Goal: Task Accomplishment & Management: Manage account settings

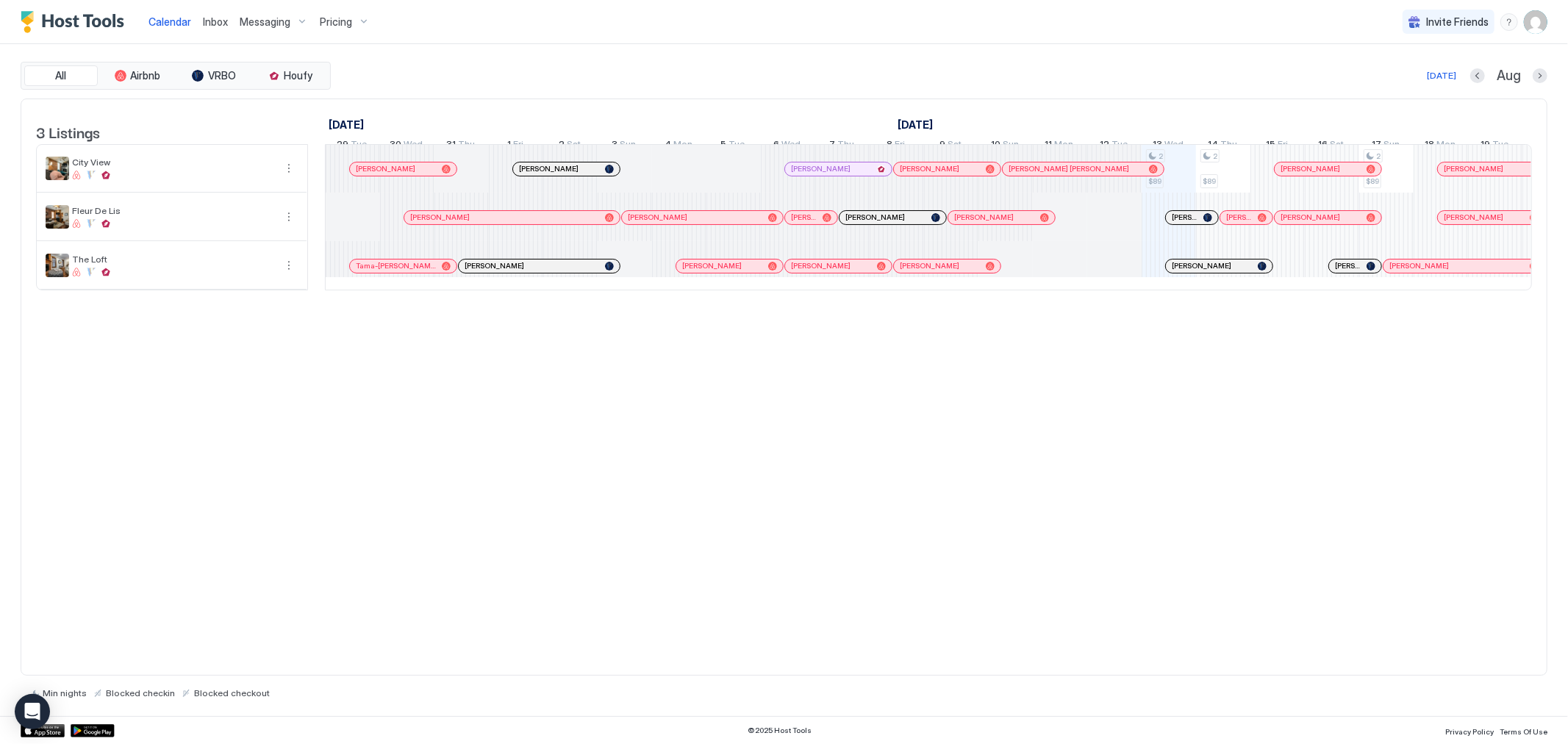
scroll to position [0, 816]
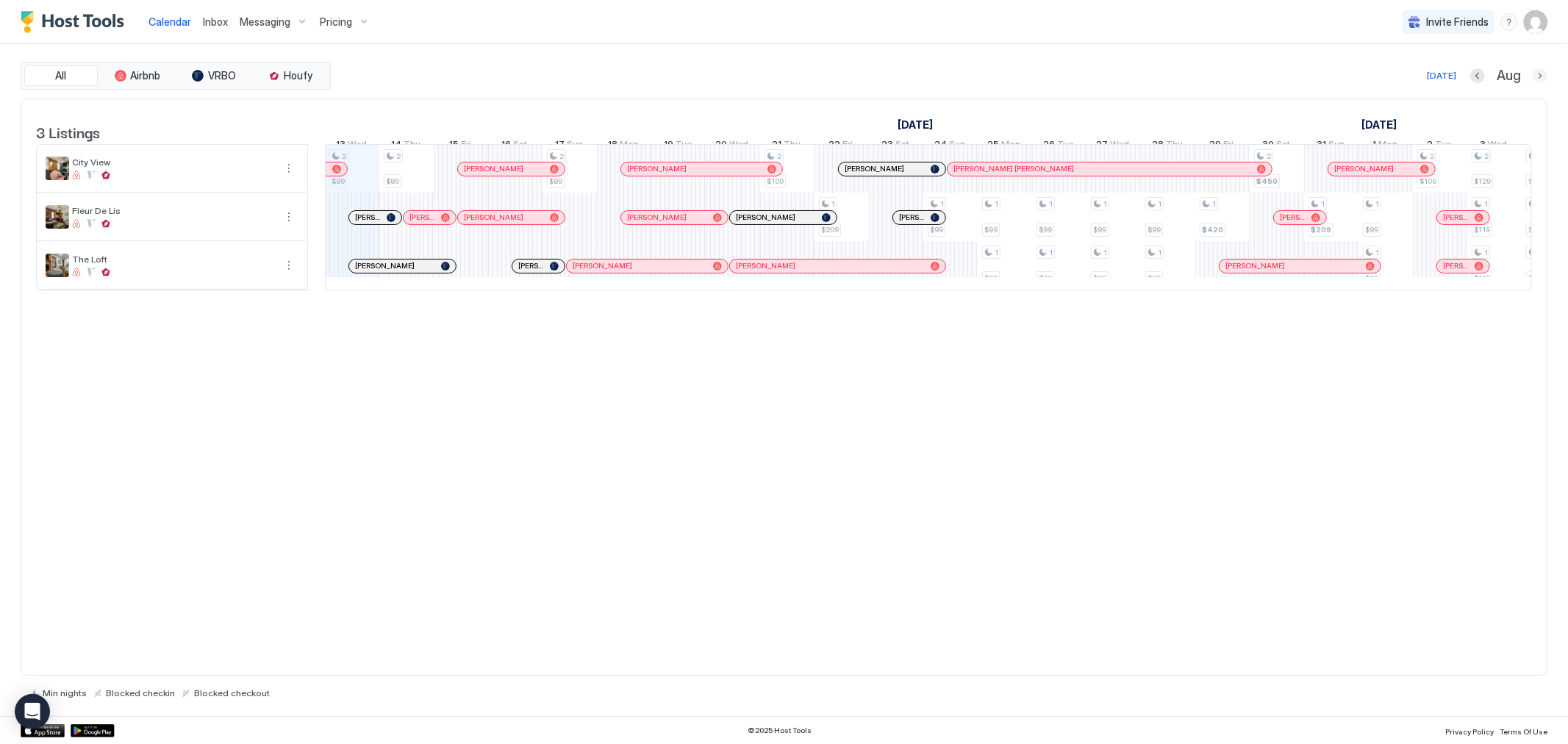
click at [1539, 76] on button "Next month" at bounding box center [1539, 75] width 15 height 15
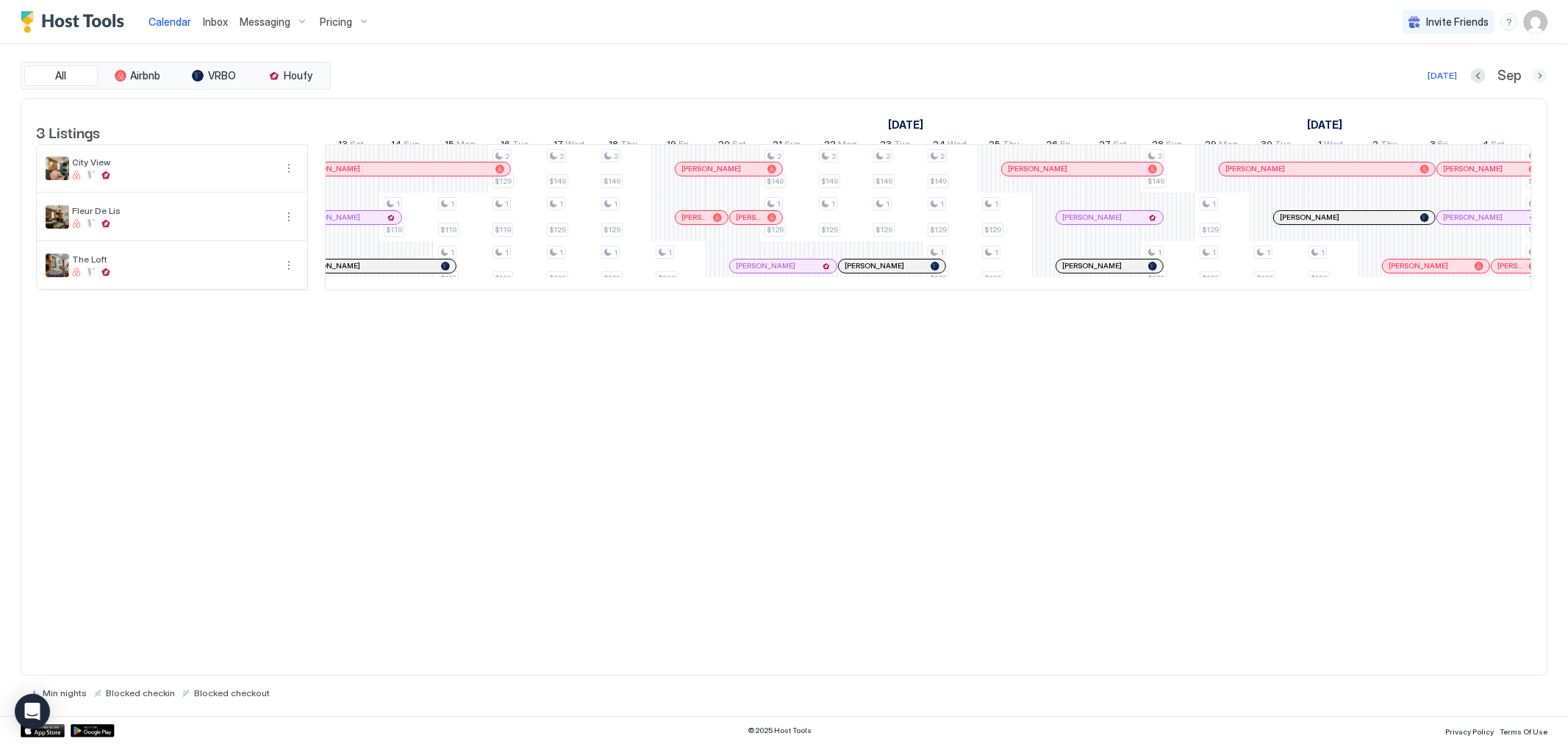
click at [1541, 74] on button "Next month" at bounding box center [1539, 75] width 15 height 15
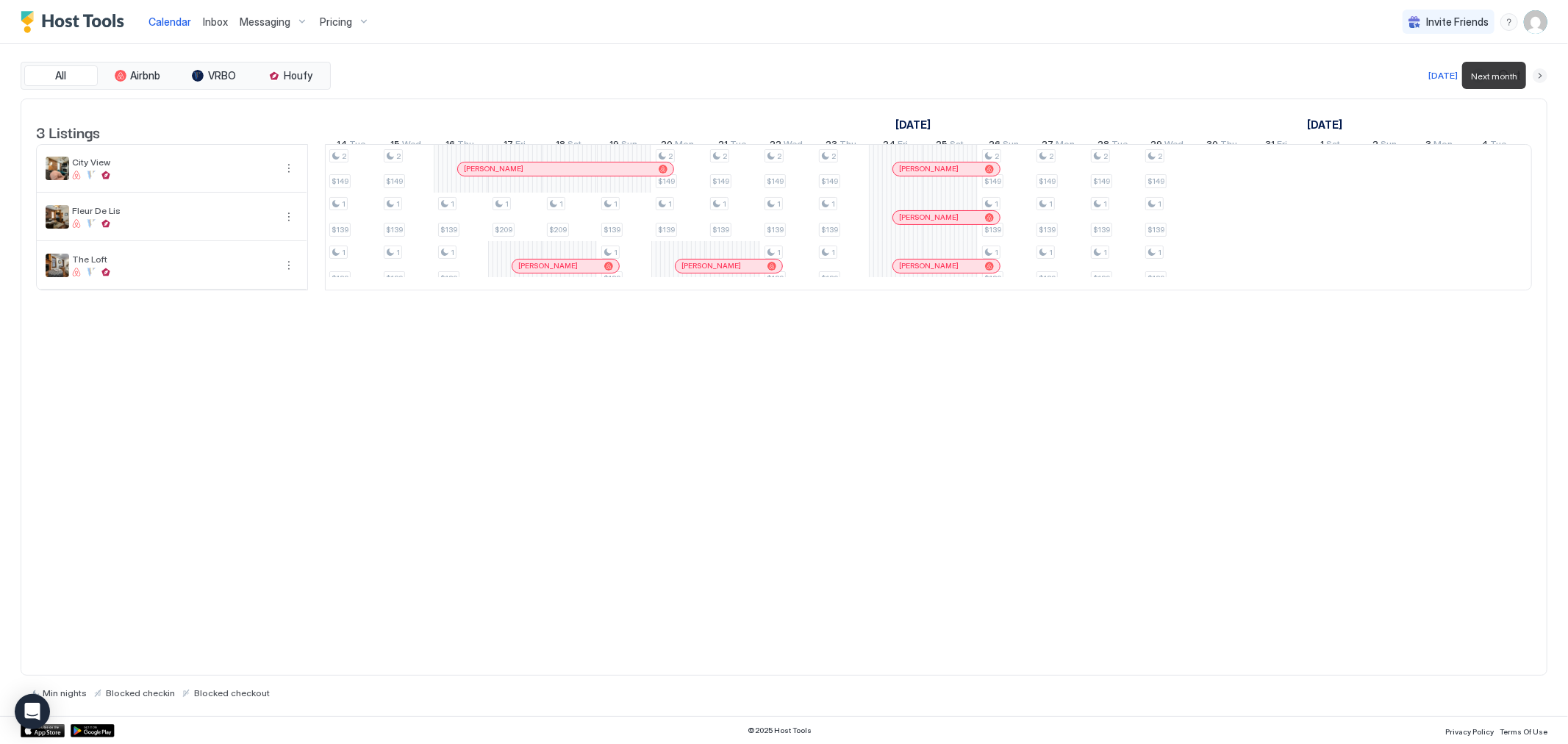
click at [1541, 74] on button "Next month" at bounding box center [1539, 75] width 15 height 15
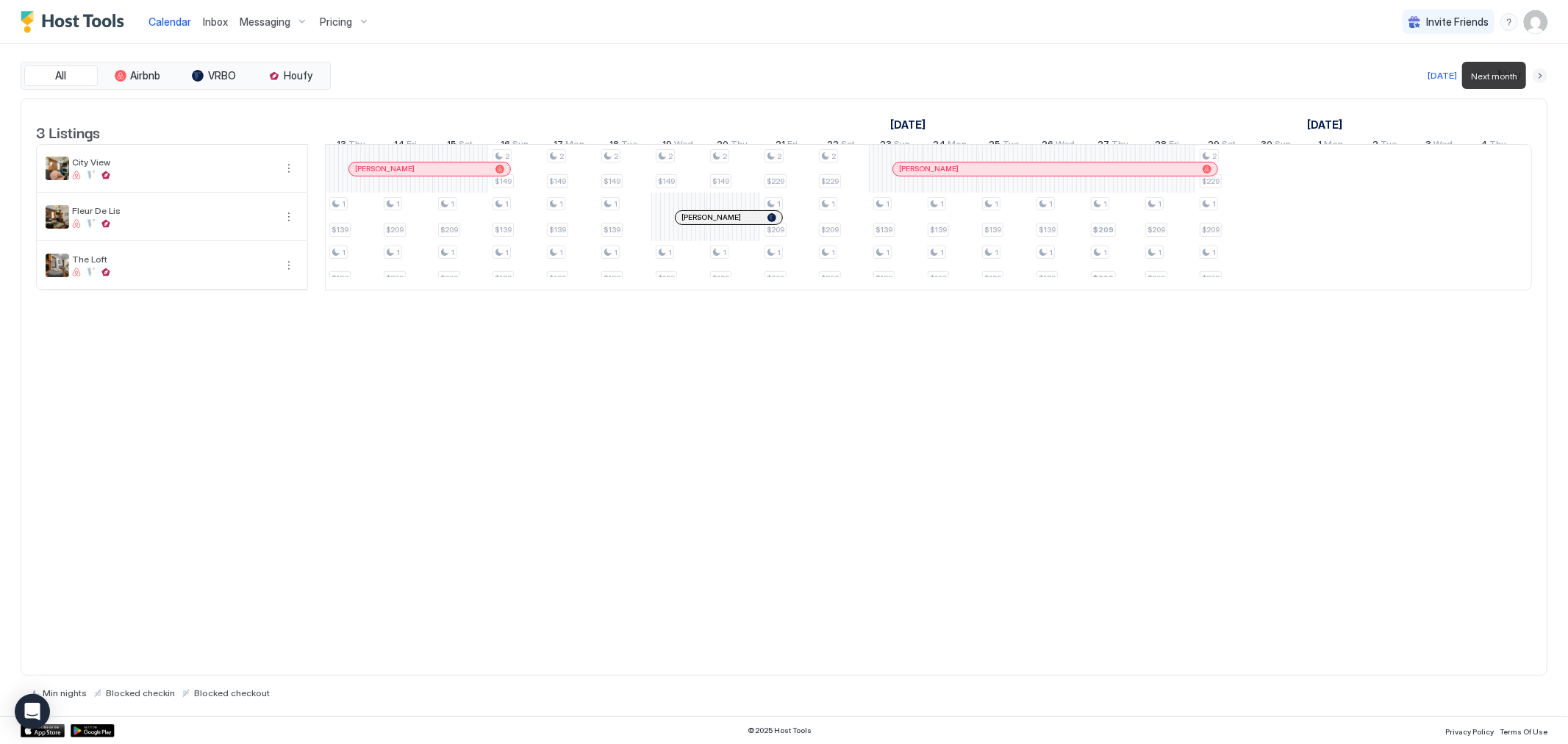
click at [1541, 74] on button "Next month" at bounding box center [1539, 75] width 15 height 15
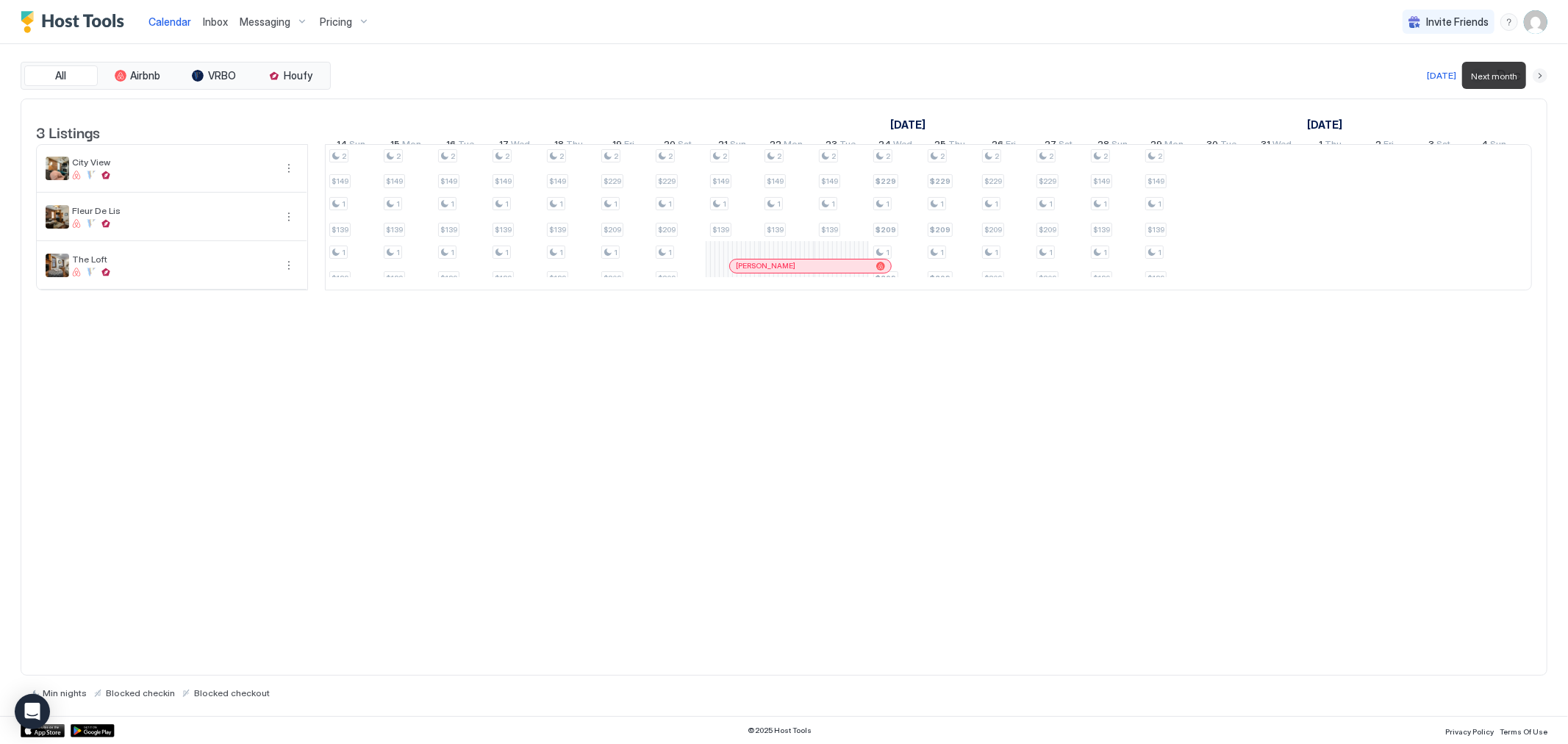
click at [1541, 74] on button "Next month" at bounding box center [1539, 75] width 15 height 15
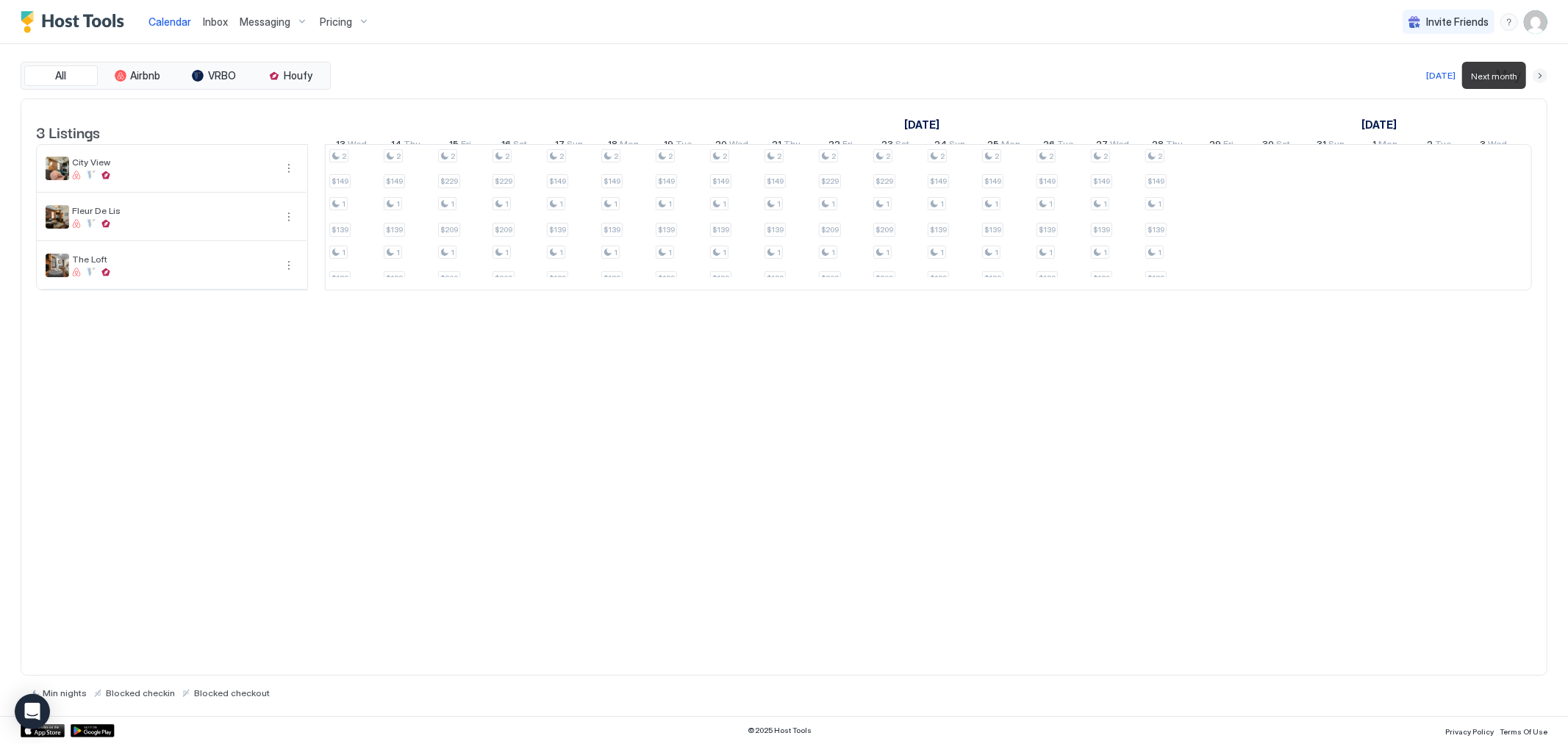
click at [1541, 74] on button "Next month" at bounding box center [1539, 75] width 15 height 15
click at [344, 27] on span "Pricing" at bounding box center [335, 22] width 32 height 13
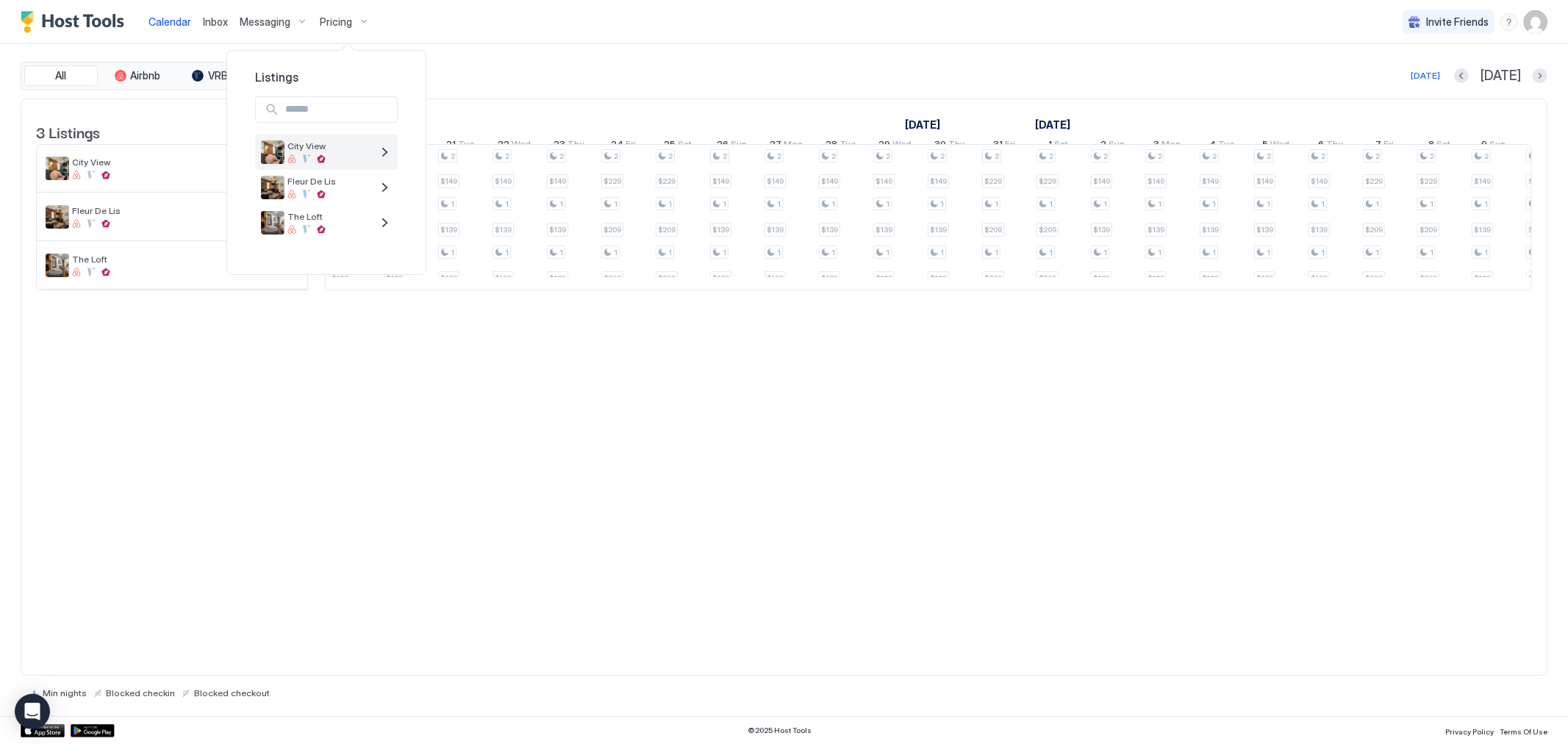
click at [368, 149] on span "City View" at bounding box center [329, 146] width 84 height 11
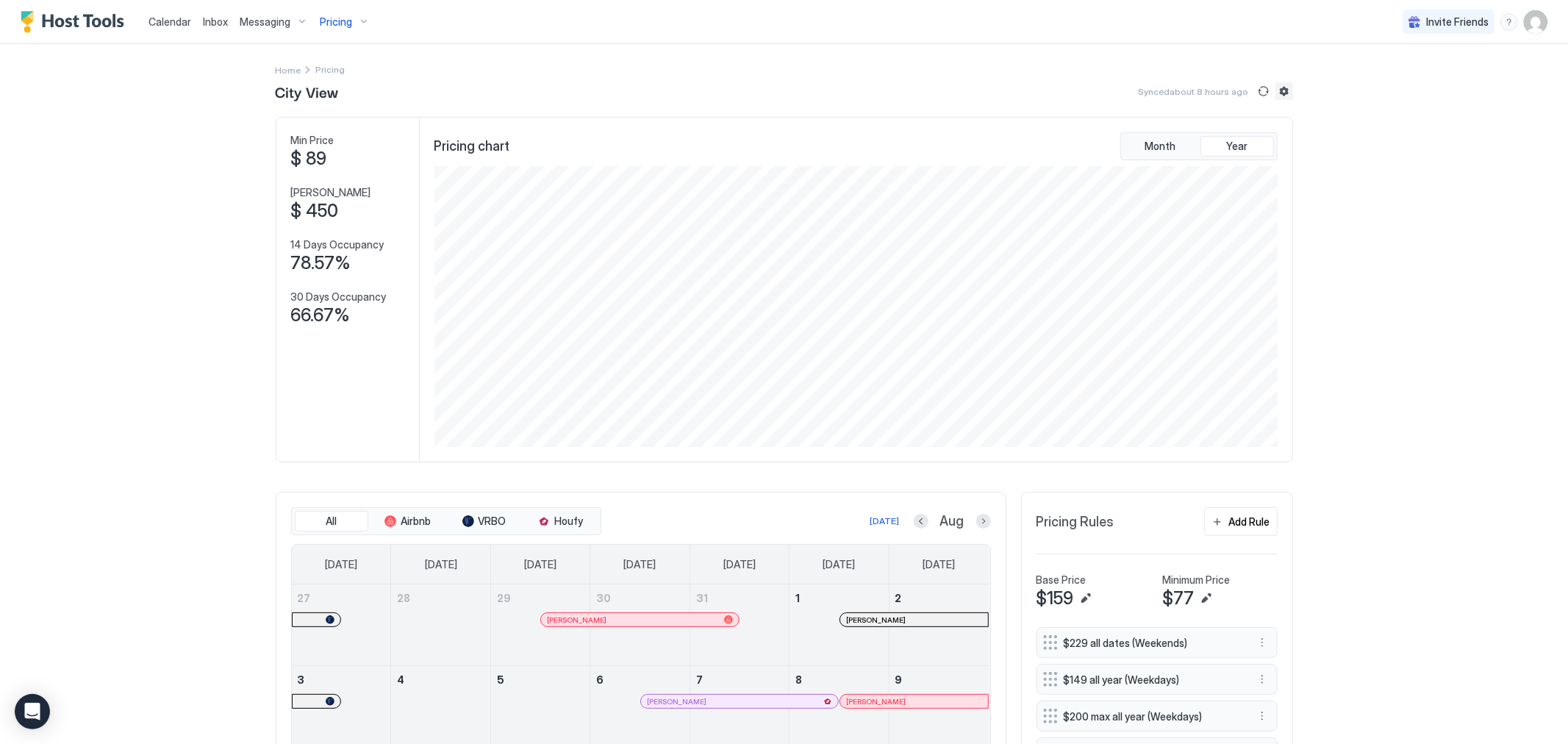
click at [1281, 85] on button "Listing settings" at bounding box center [1284, 91] width 17 height 17
type input "***"
type input "**"
type input "*"
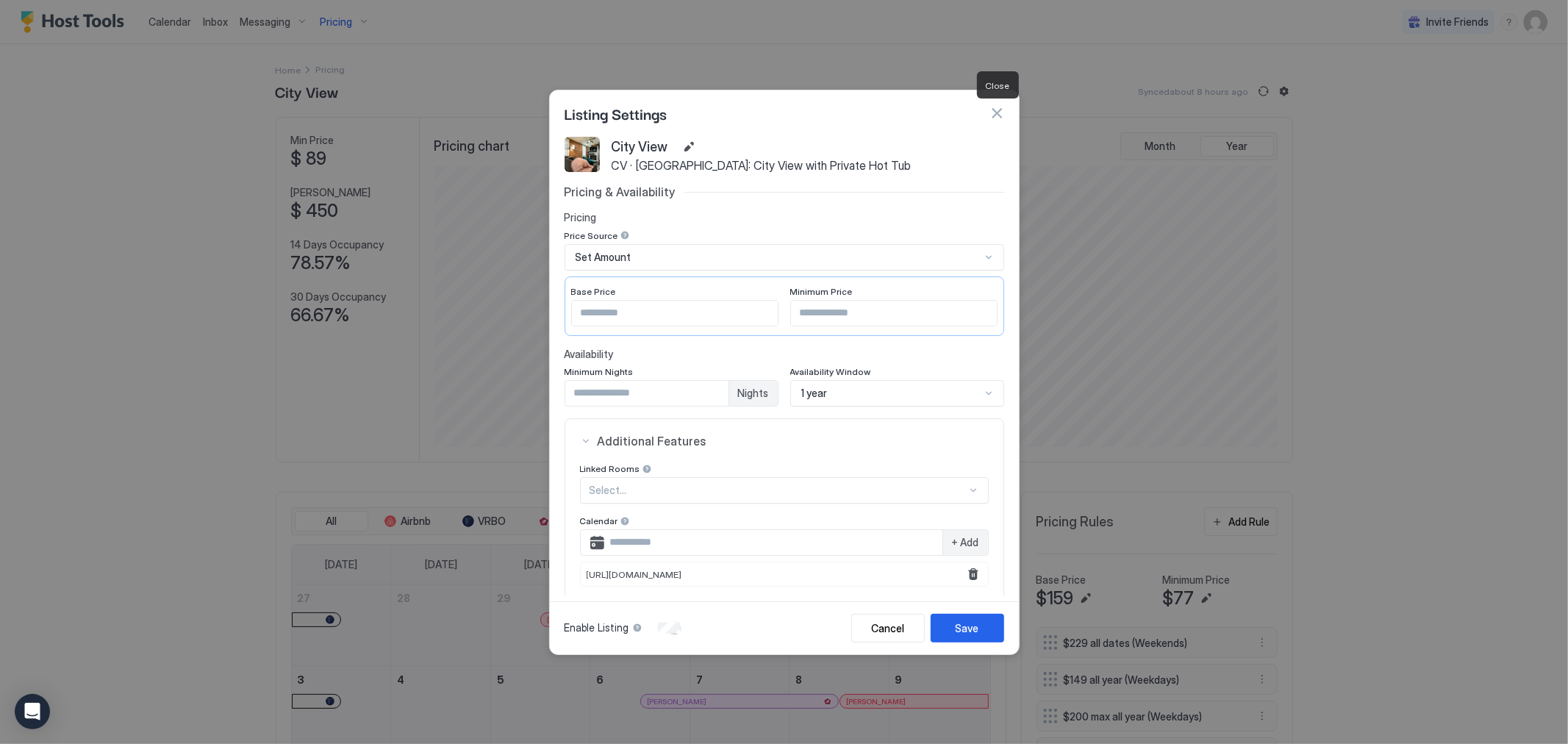
drag, startPoint x: 1001, startPoint y: 109, endPoint x: 990, endPoint y: 108, distance: 11.0
click at [1001, 109] on button "button" at bounding box center [997, 113] width 15 height 15
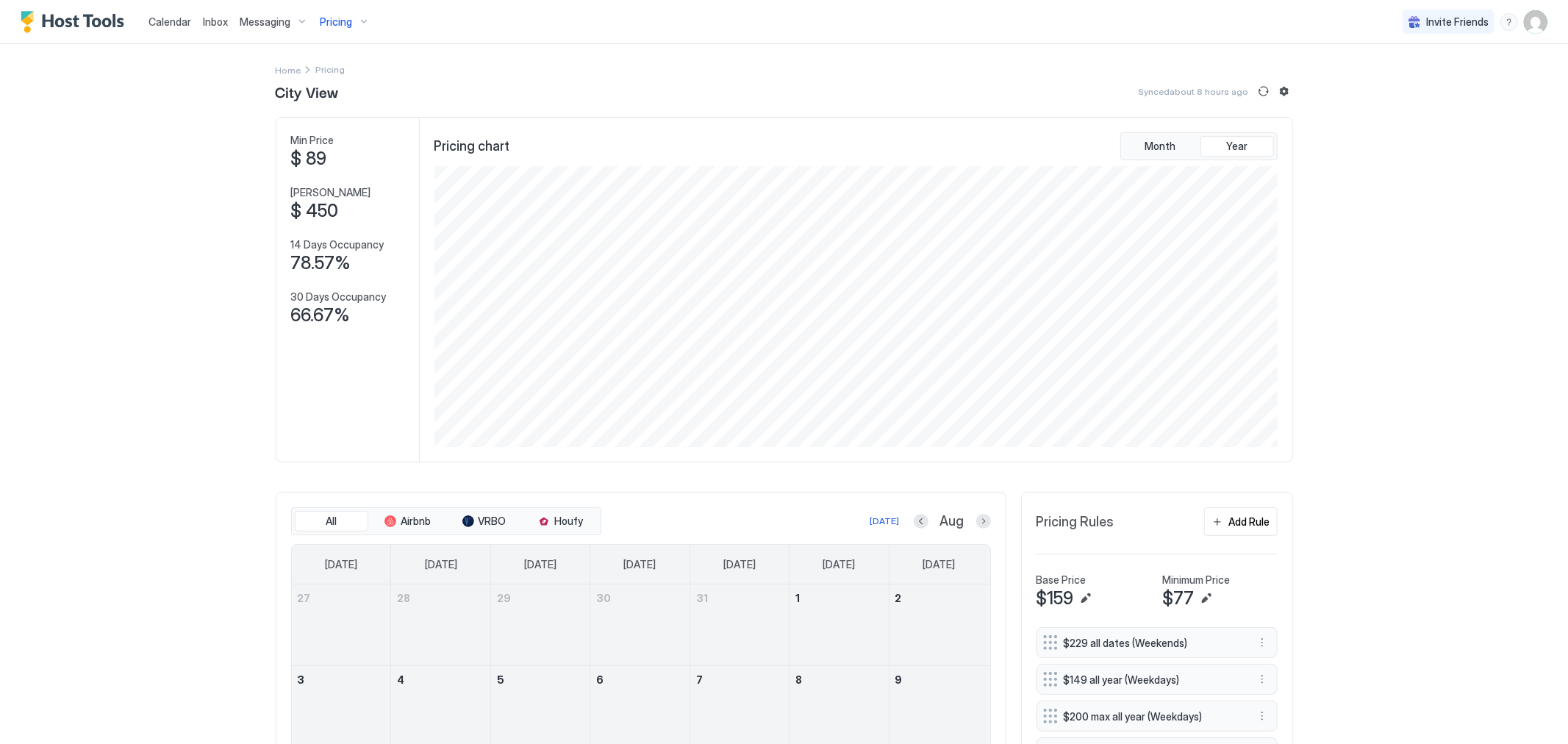
click at [107, 27] on img "Host Tools Logo" at bounding box center [75, 22] width 110 height 22
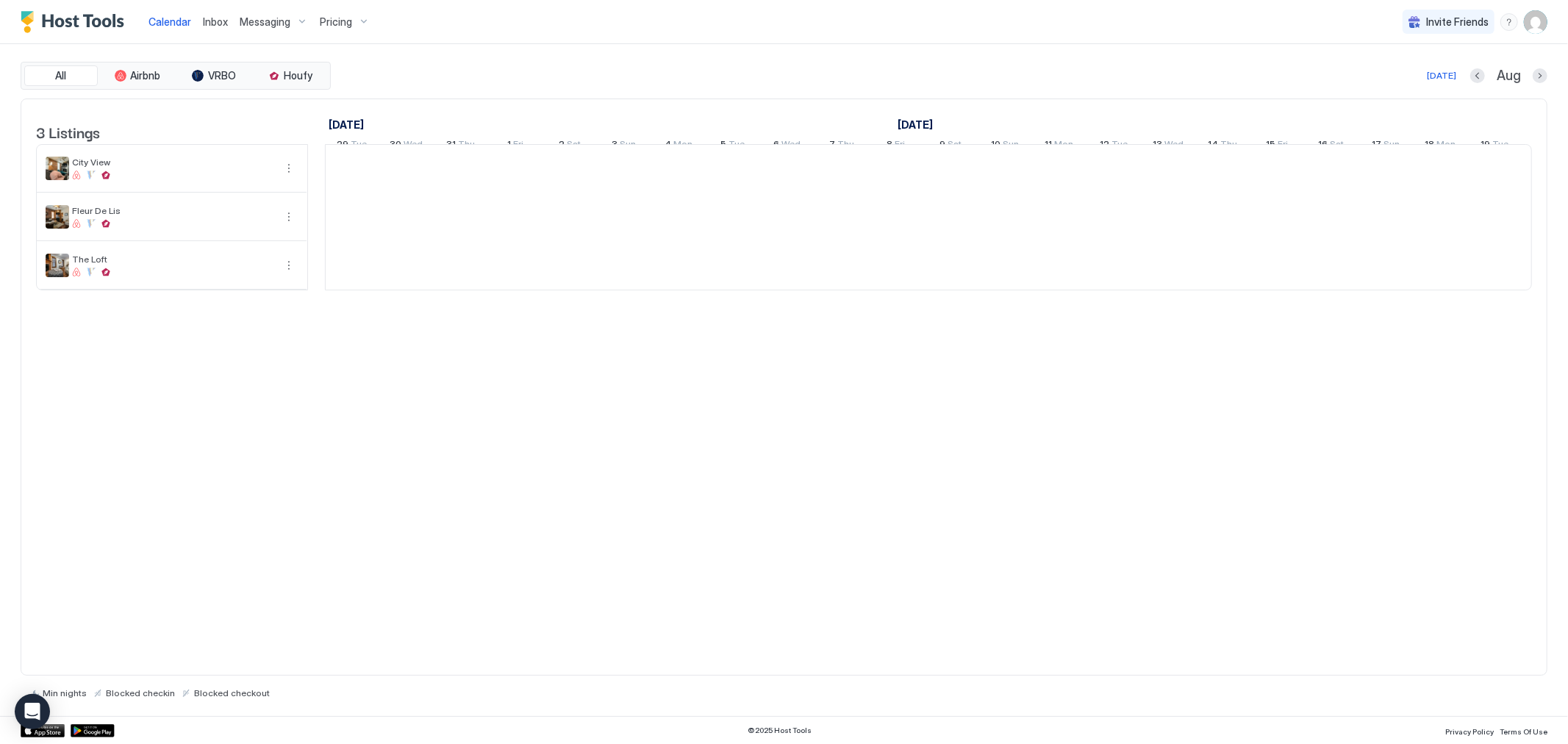
scroll to position [0, 816]
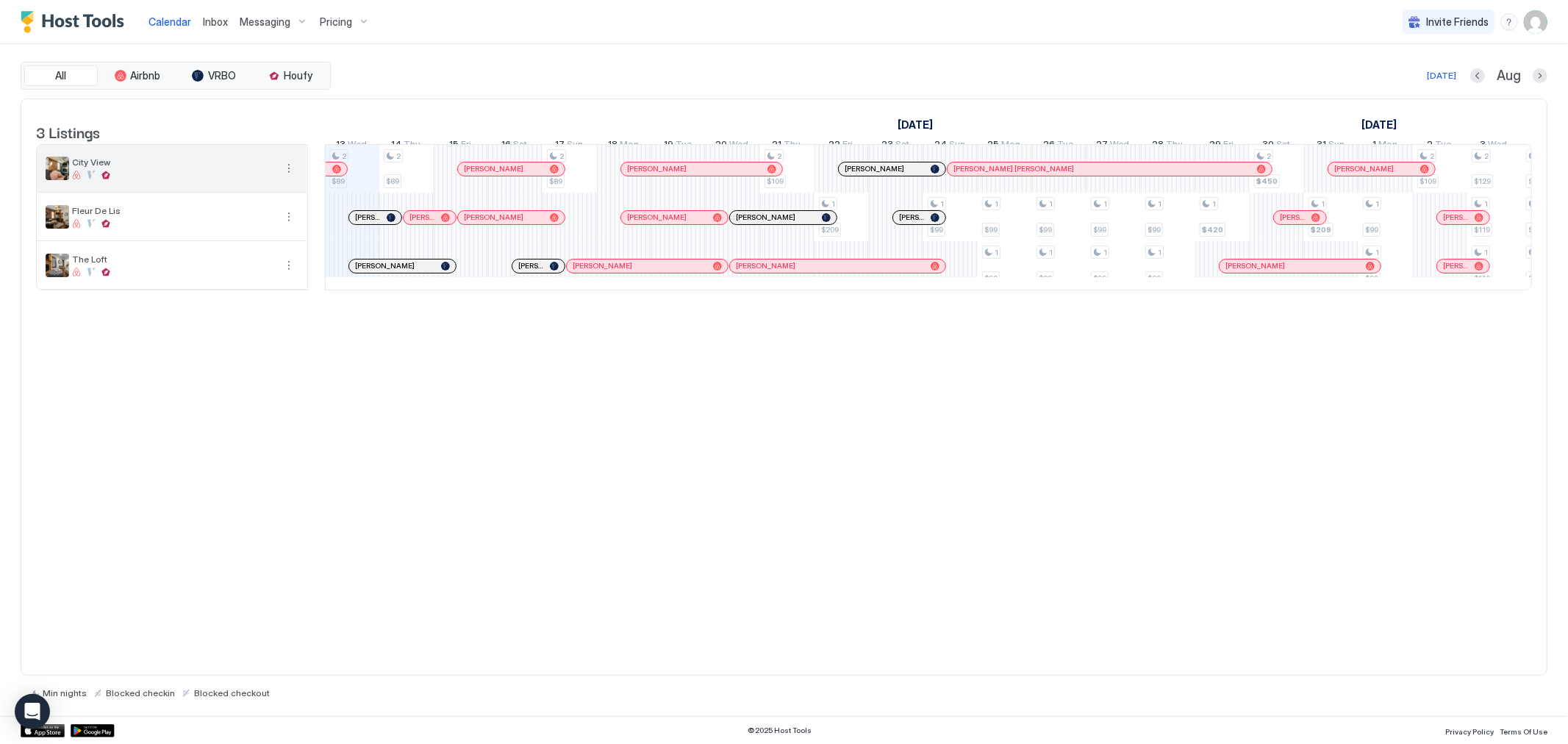
click at [290, 178] on button "More options" at bounding box center [288, 168] width 17 height 17
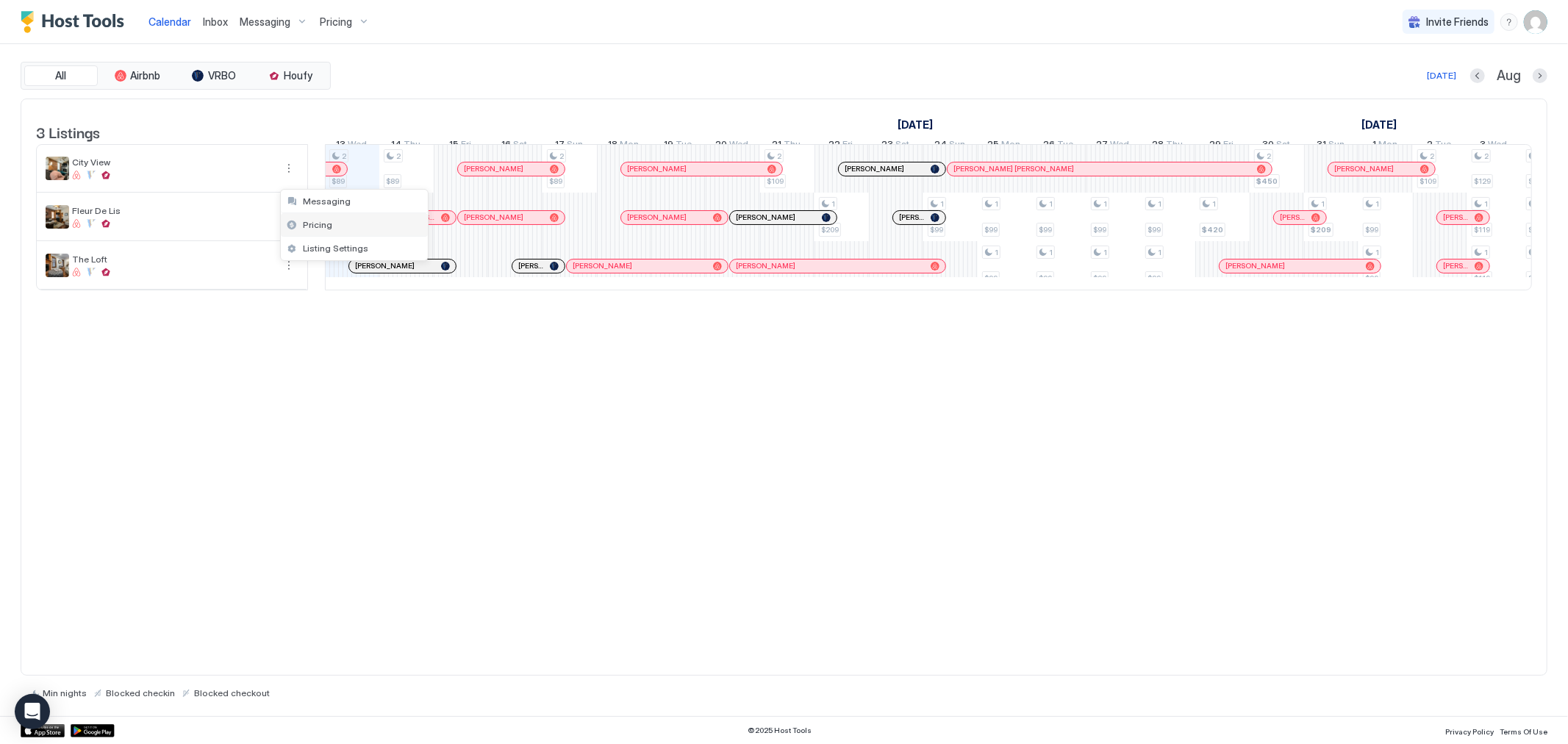
click at [327, 224] on span "Pricing" at bounding box center [318, 224] width 29 height 11
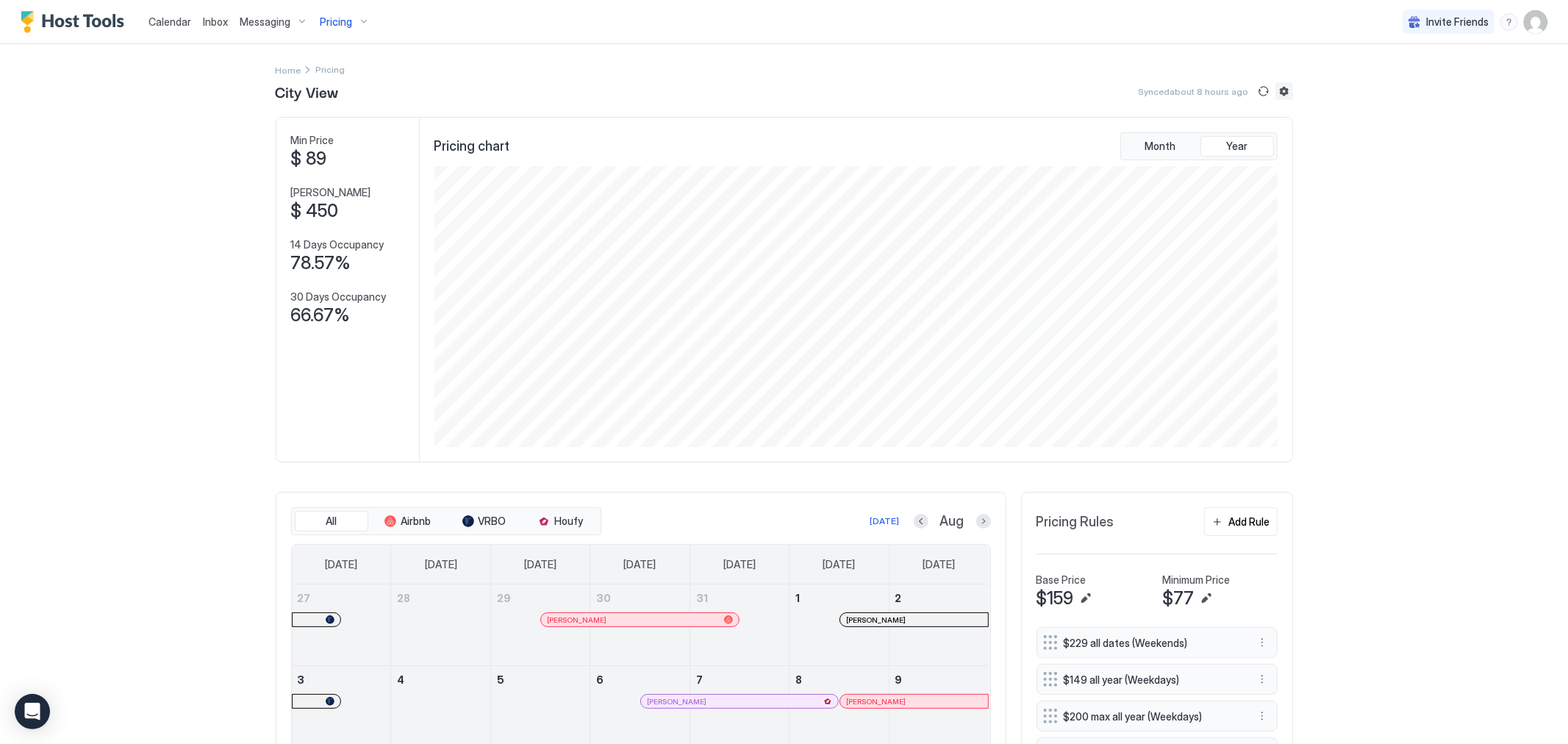
click at [1281, 94] on button "Listing settings" at bounding box center [1284, 91] width 17 height 17
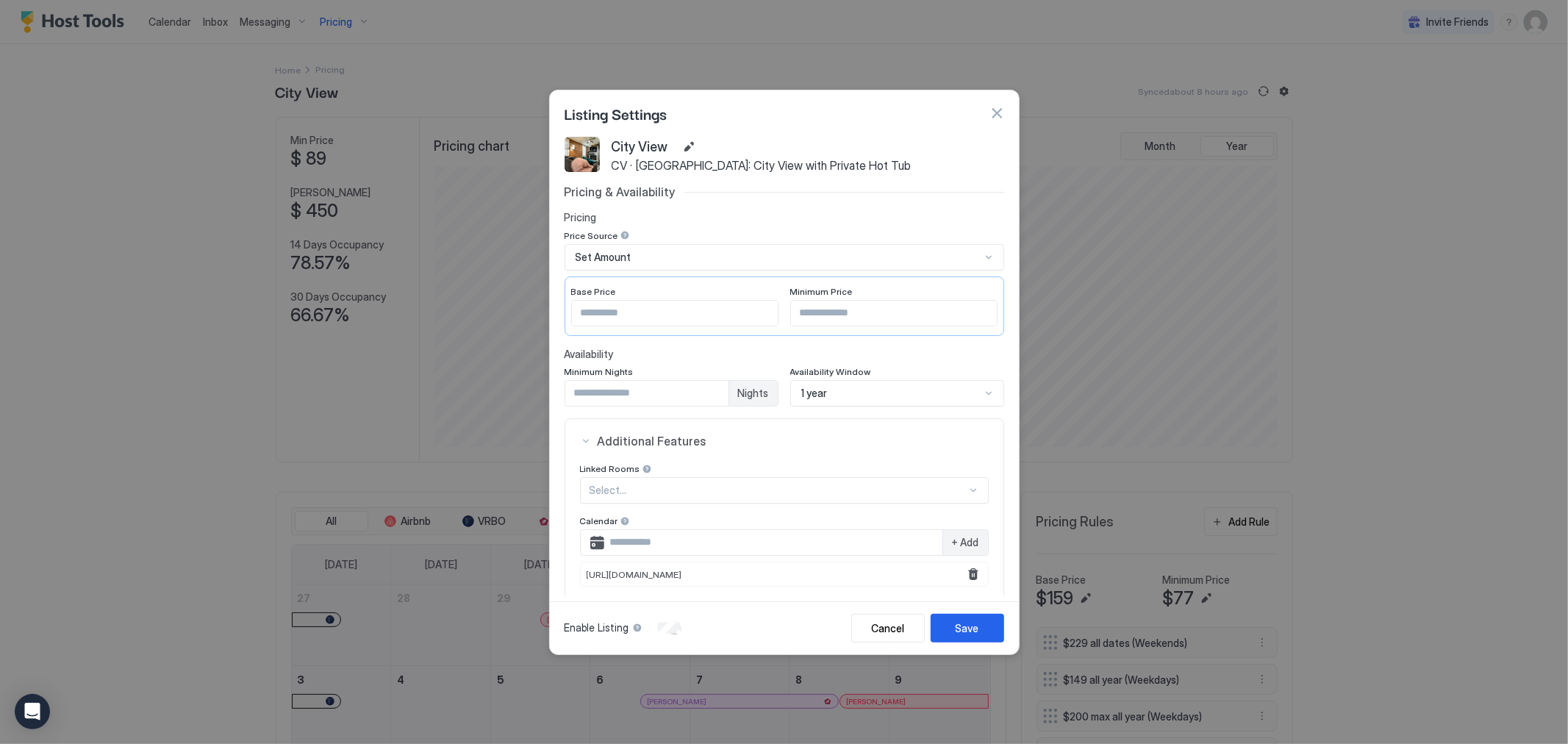
click at [149, 342] on div at bounding box center [784, 372] width 1568 height 744
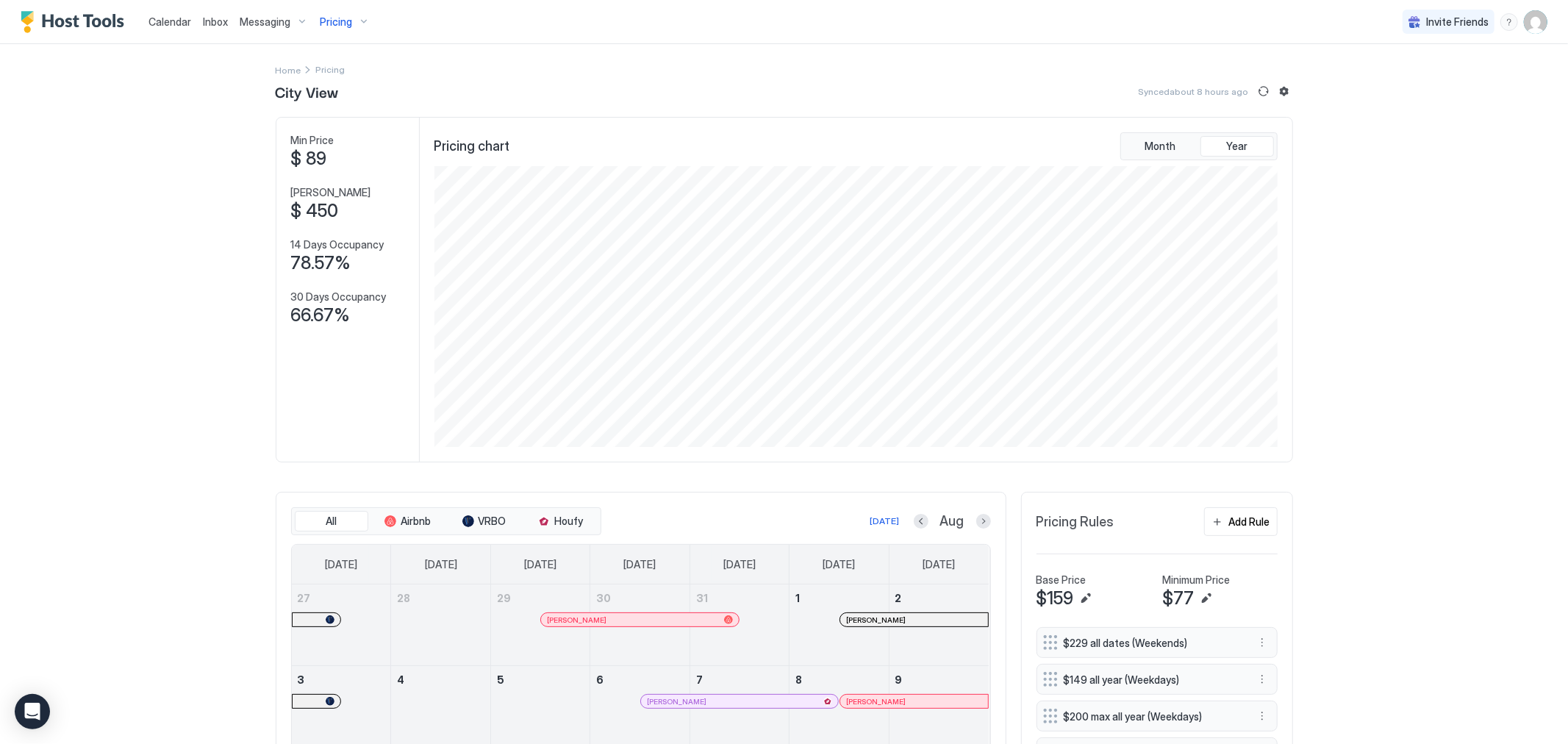
click at [197, 24] on div "Inbox" at bounding box center [216, 21] width 36 height 27
click at [1524, 23] on img "User profile" at bounding box center [1535, 22] width 23 height 23
click at [1454, 81] on div "Settings" at bounding box center [1442, 83] width 187 height 26
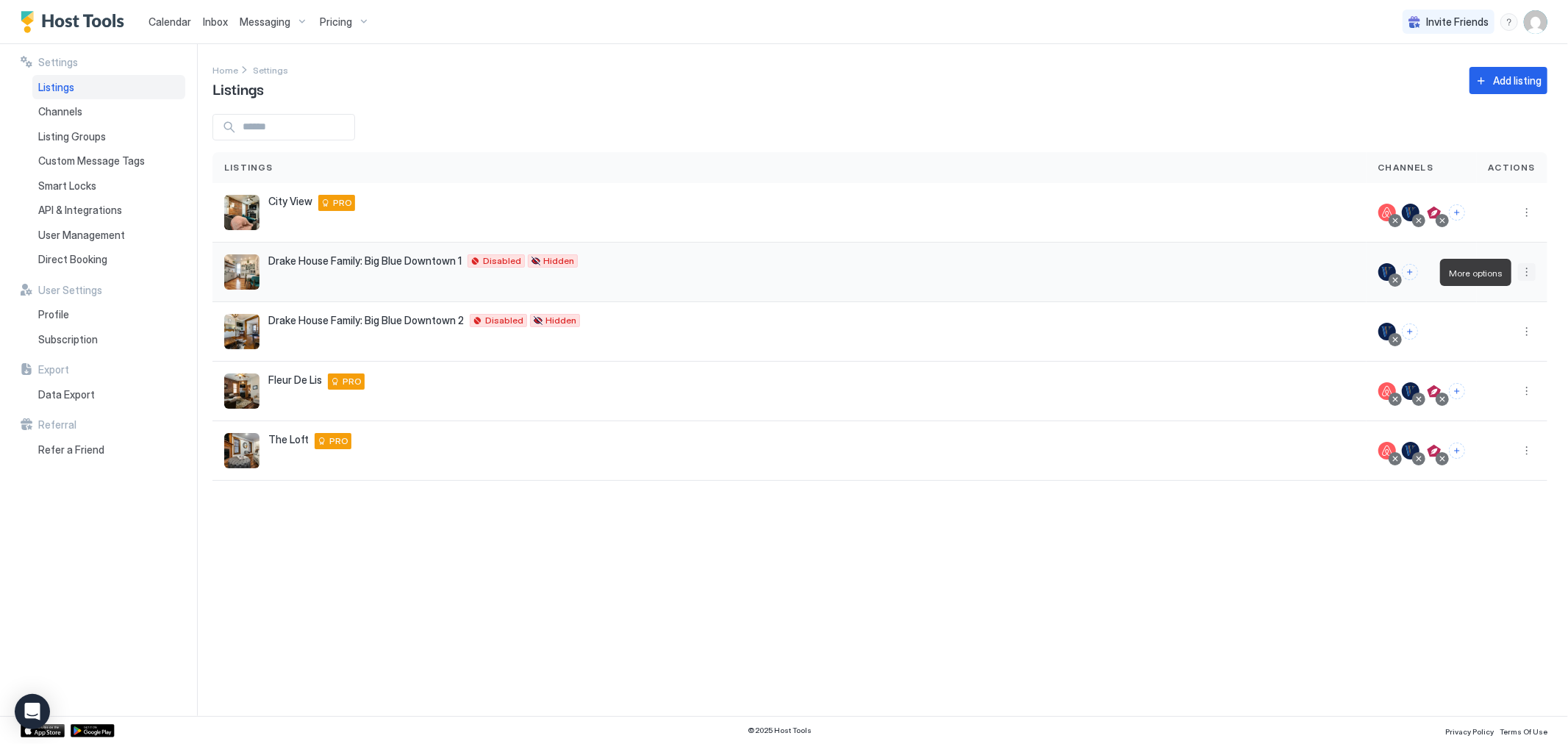
click at [1526, 270] on button "More options" at bounding box center [1526, 272] width 17 height 17
click at [1434, 339] on div "Delete" at bounding box center [1442, 340] width 187 height 23
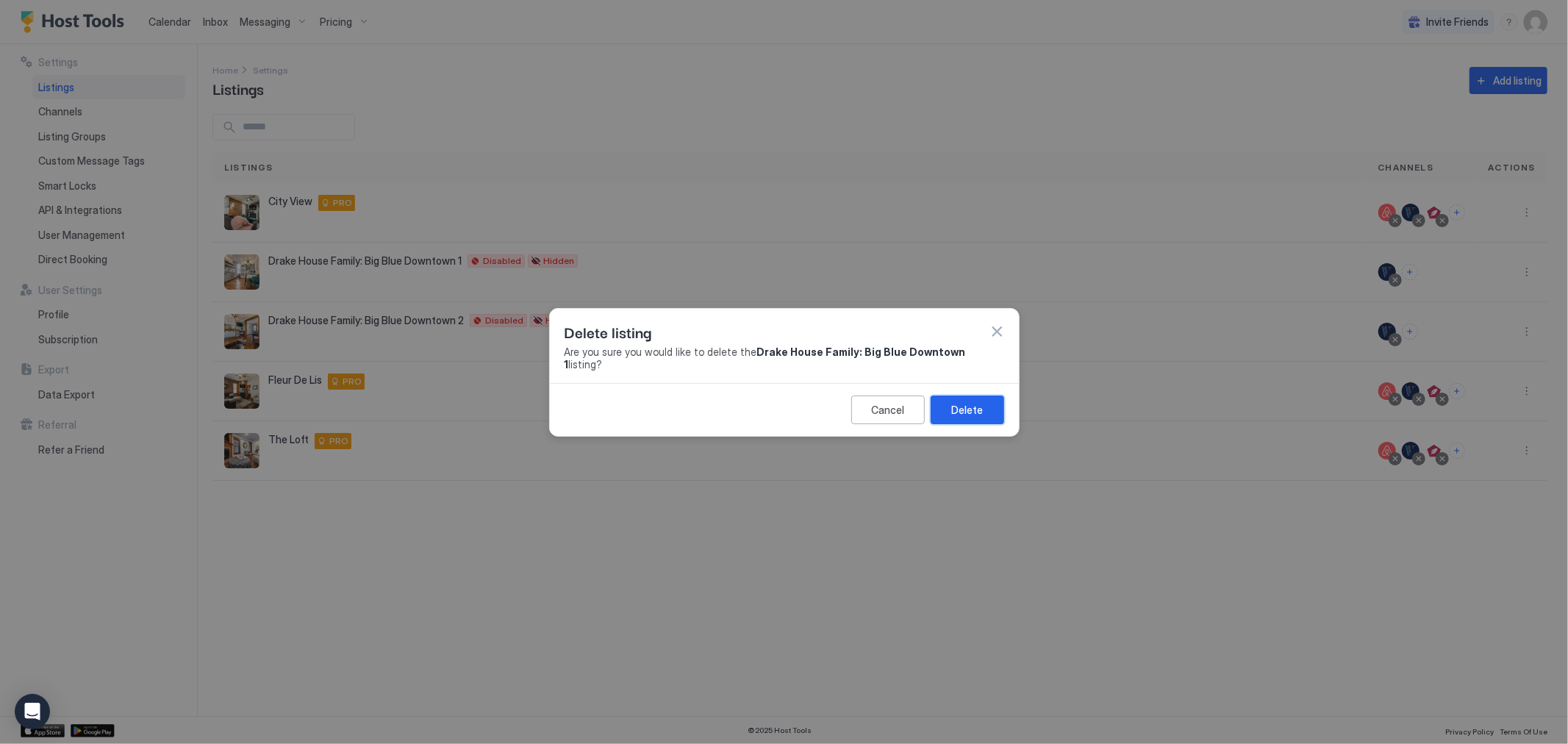
click at [965, 402] on div "Delete" at bounding box center [967, 410] width 32 height 16
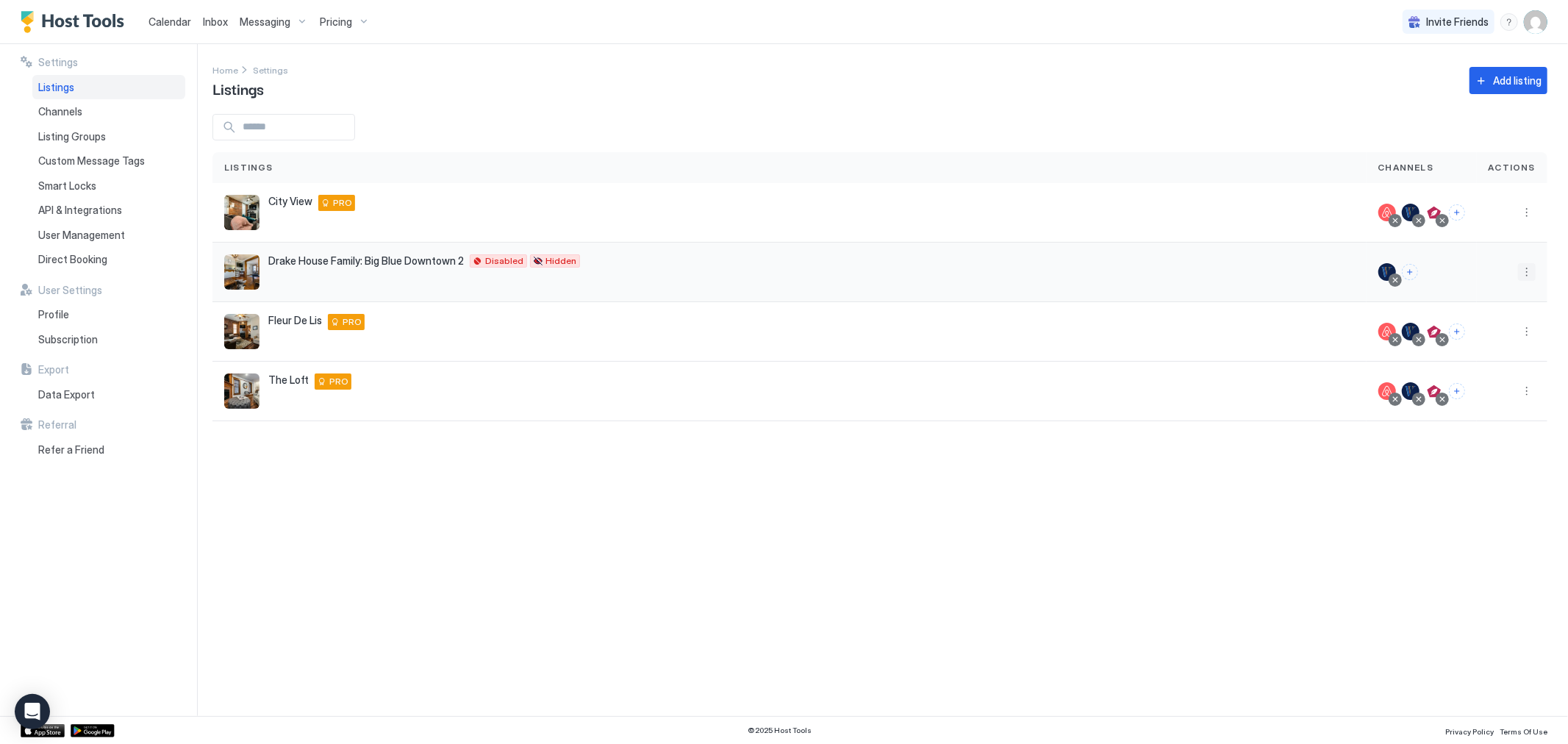
click at [1522, 269] on button "More options" at bounding box center [1526, 272] width 17 height 17
click at [1398, 346] on div "Delete" at bounding box center [1442, 340] width 187 height 23
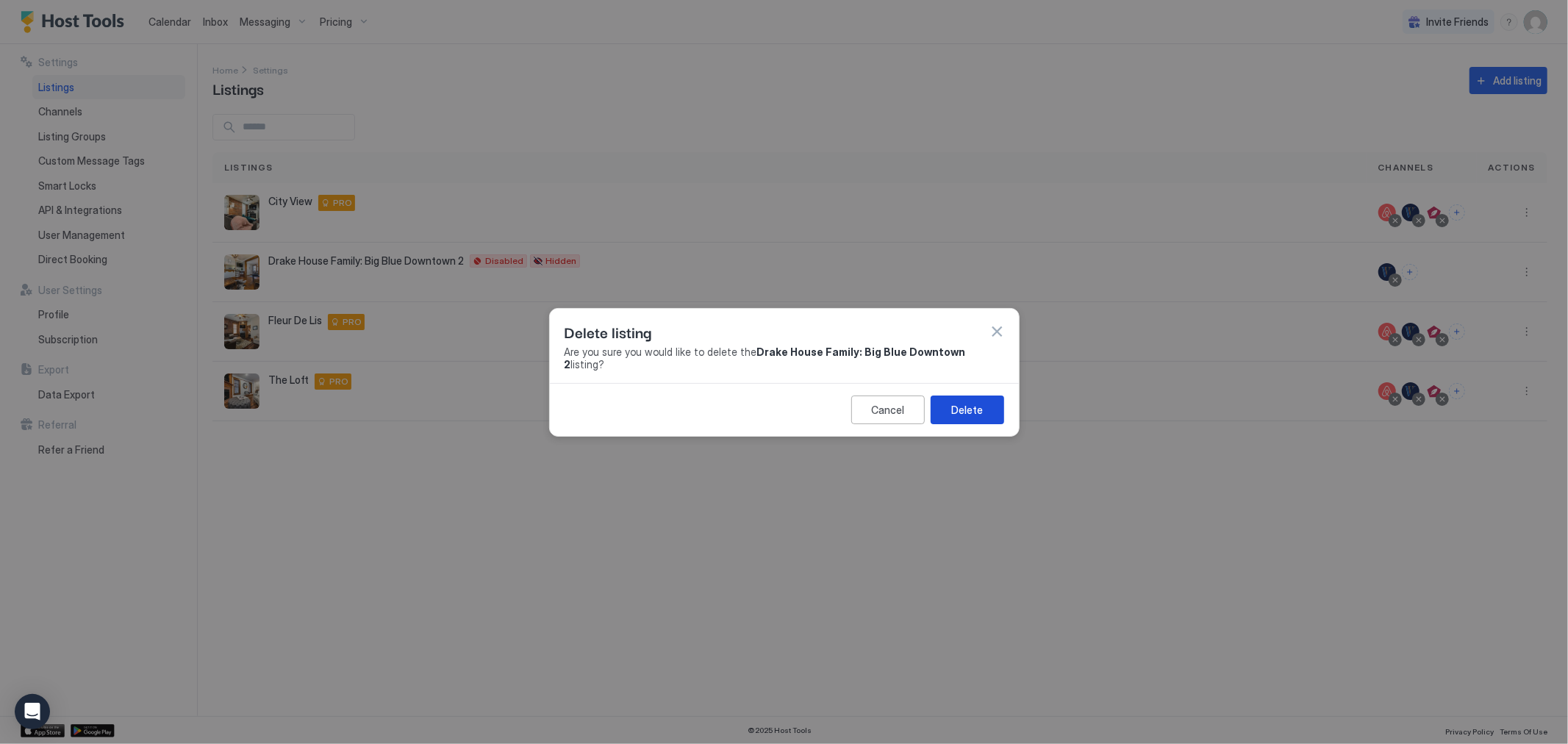
click at [984, 401] on button "Delete" at bounding box center [967, 410] width 74 height 29
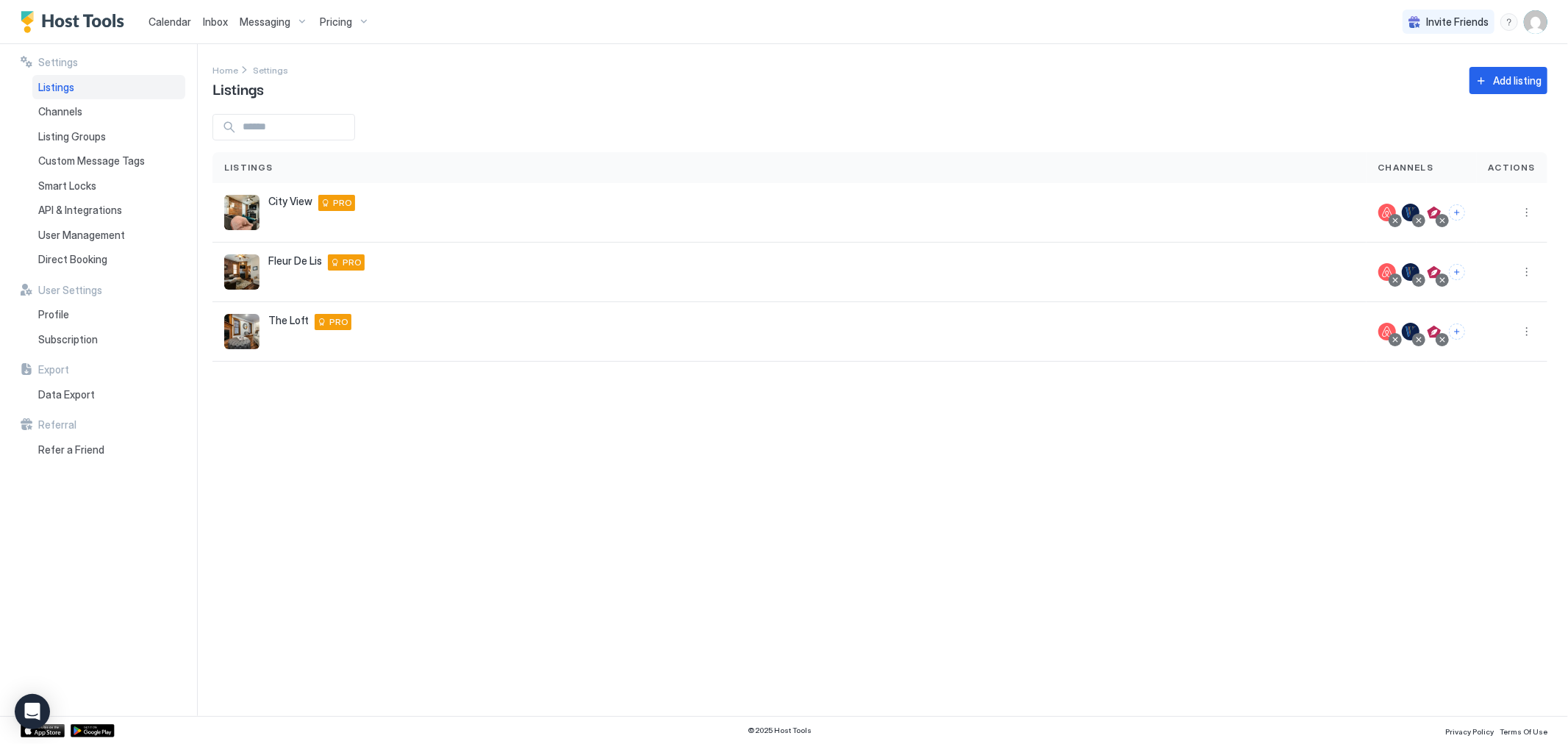
click at [592, 498] on div "Settings Home Settings Listings Add listing Listings Channels Actions City View…" at bounding box center [890, 380] width 1356 height 672
click at [1527, 333] on button "More options" at bounding box center [1526, 332] width 17 height 17
click at [1458, 375] on div "Airbnb Settings" at bounding box center [1442, 376] width 187 height 23
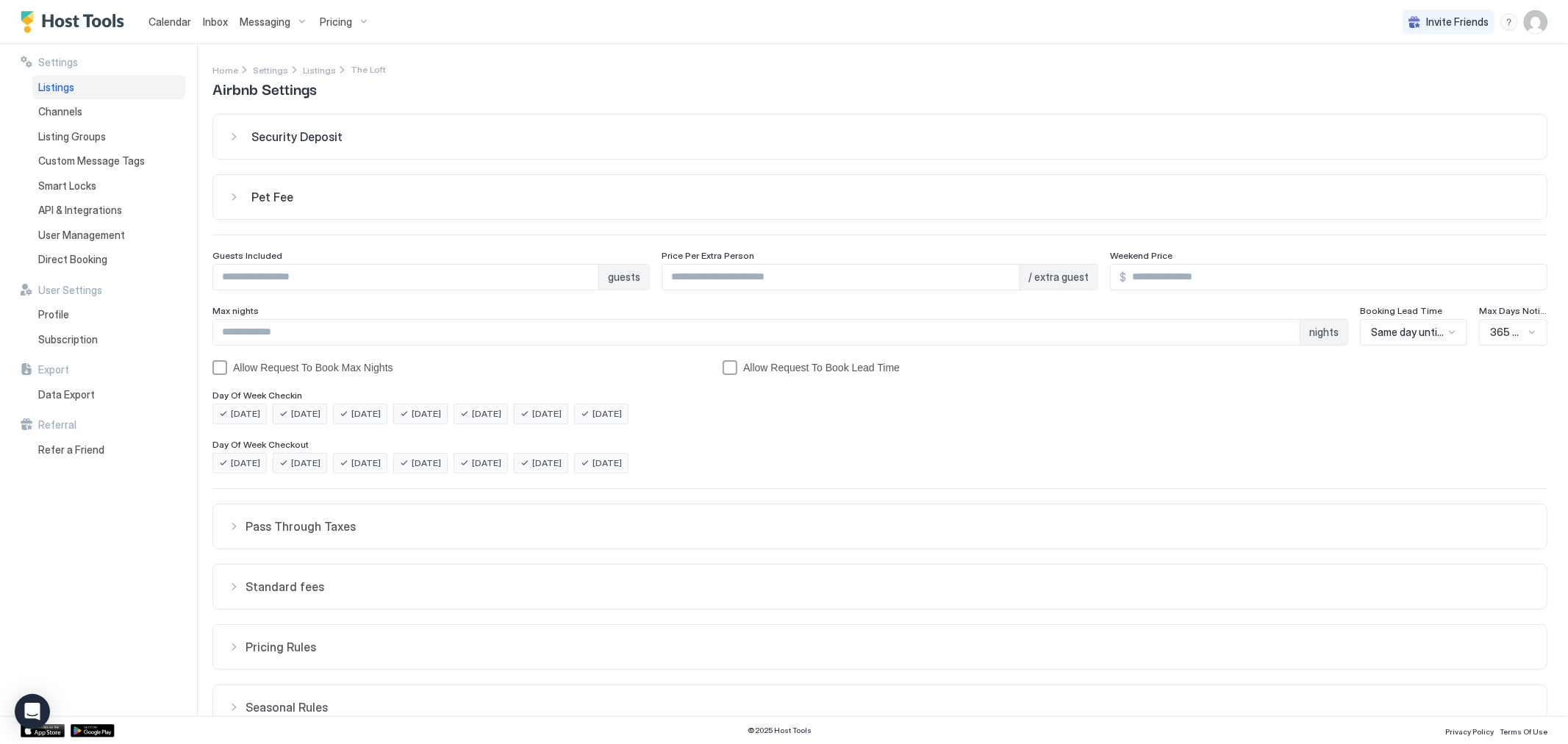
scroll to position [75, 0]
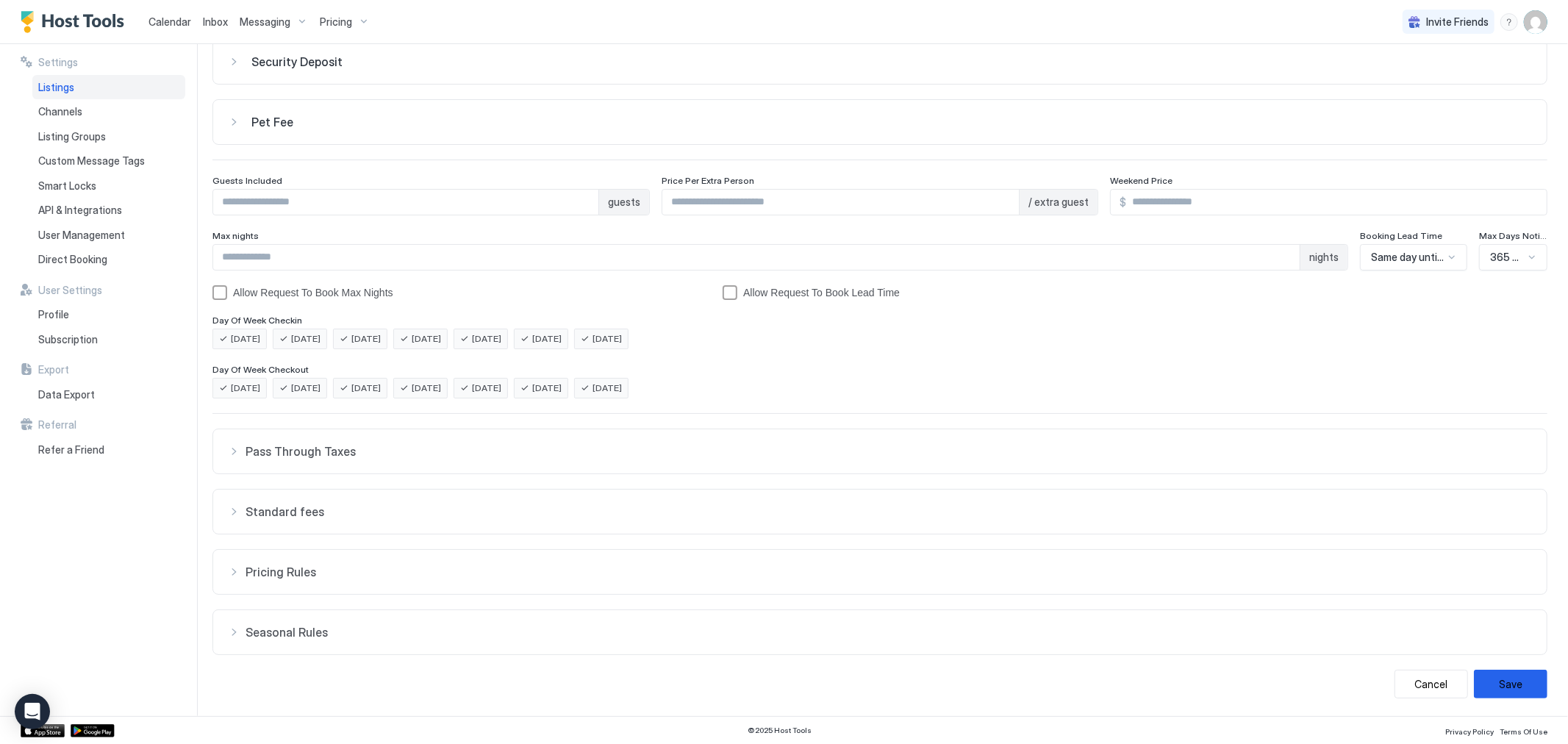
click at [262, 459] on span "Pricing Rules" at bounding box center [889, 451] width 1287 height 15
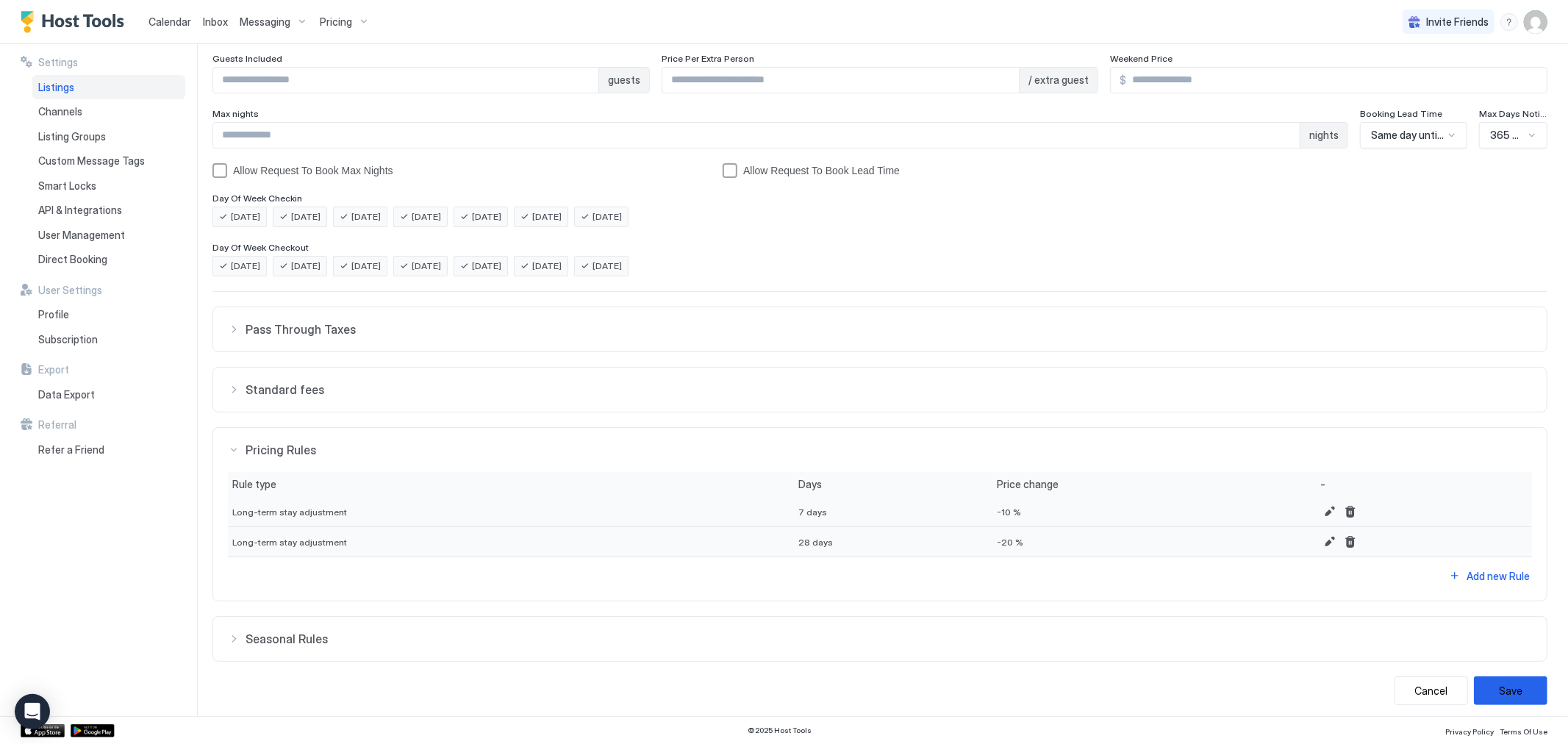
scroll to position [204, 0]
click at [267, 330] on span "Seasonal Rules" at bounding box center [889, 322] width 1287 height 15
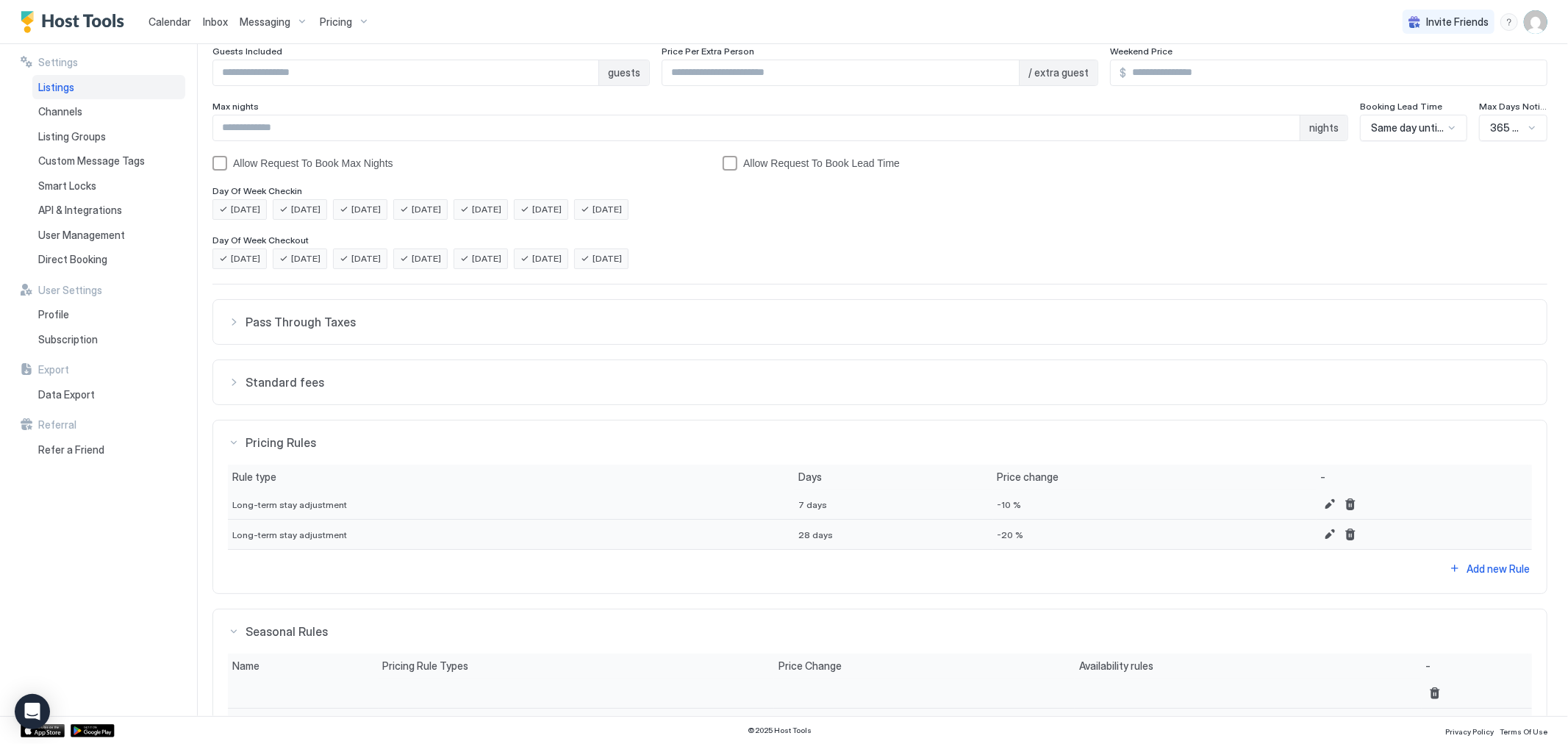
scroll to position [333, 0]
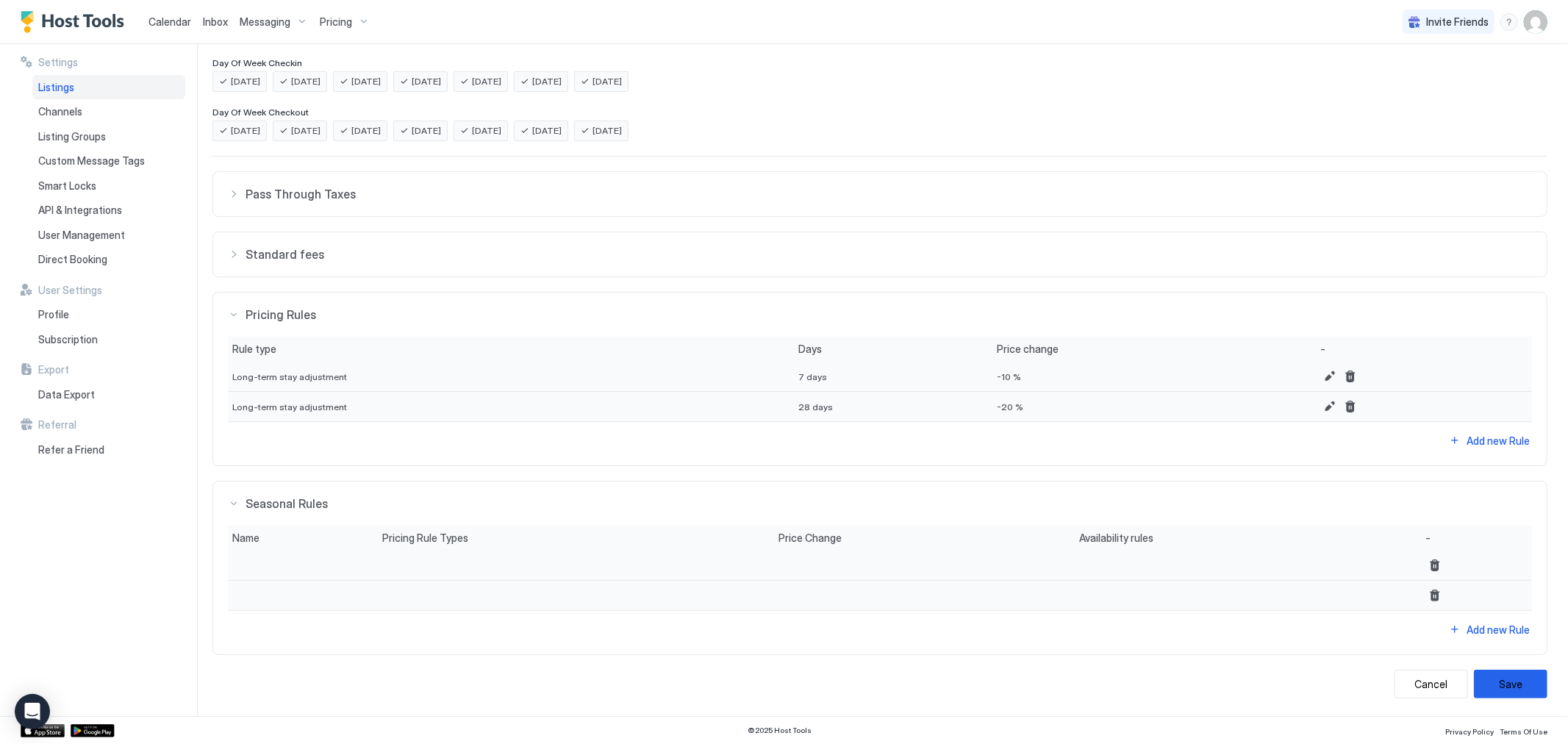
click at [276, 202] on span "Standard fees" at bounding box center [889, 194] width 1287 height 15
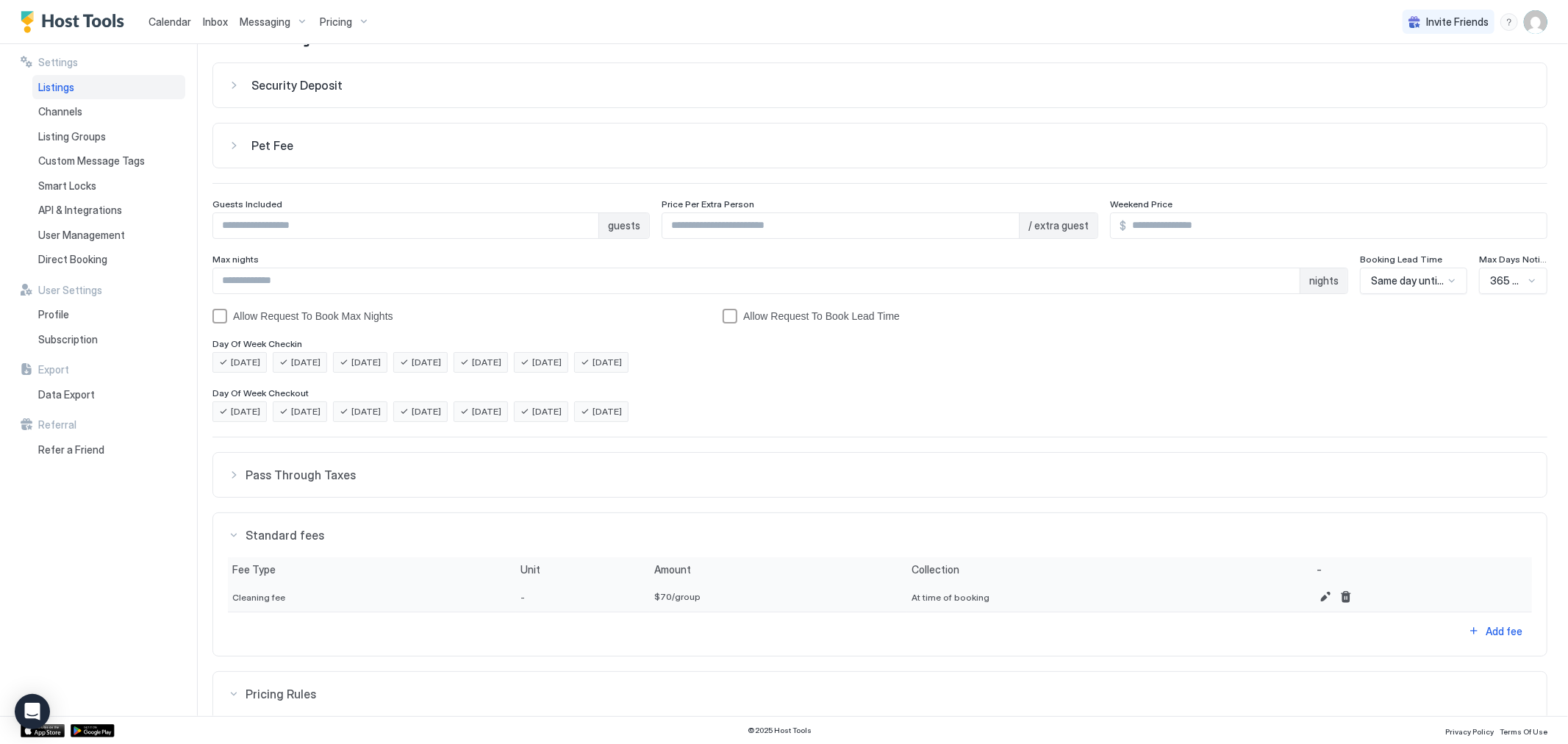
scroll to position [0, 0]
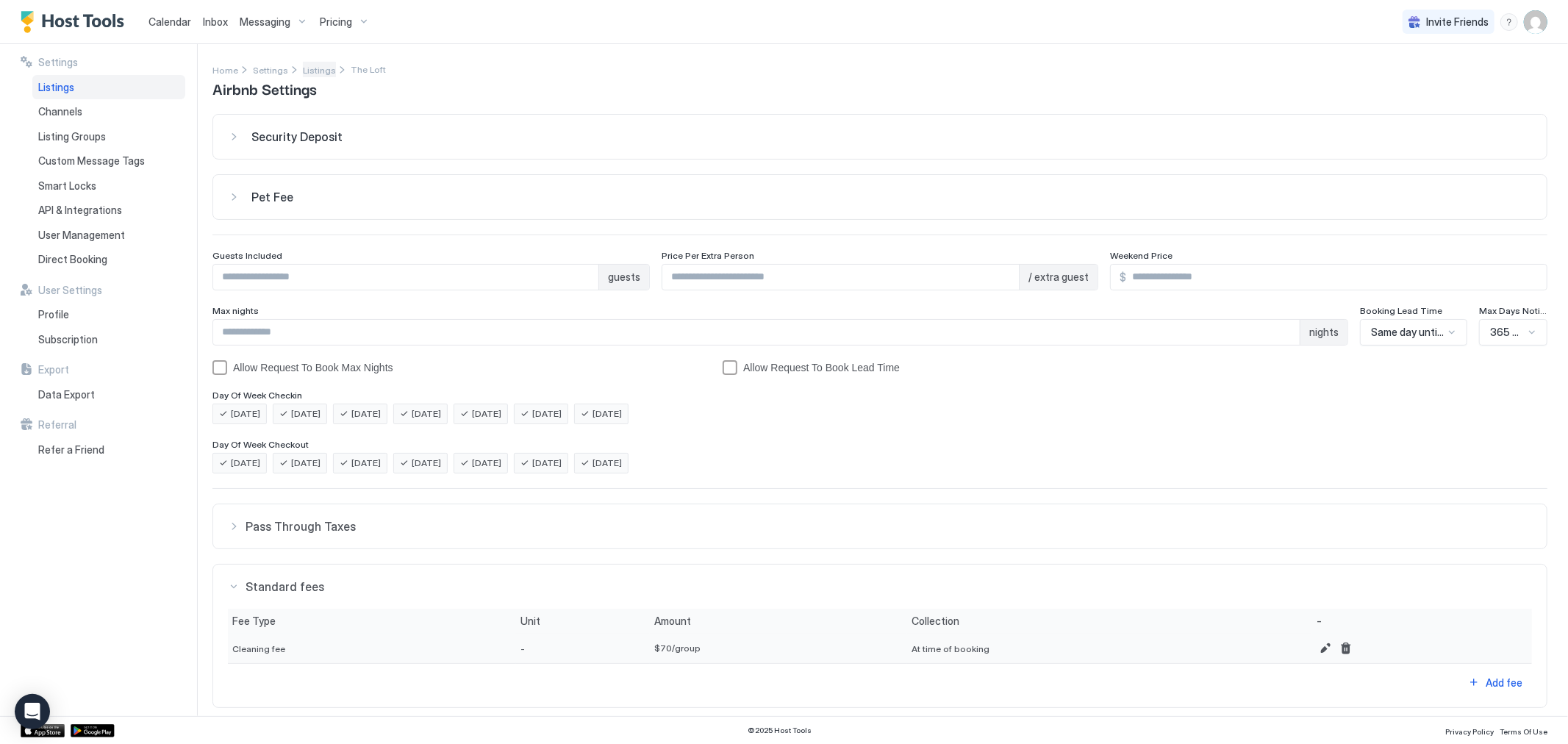
click at [307, 71] on span "Listings" at bounding box center [319, 70] width 33 height 11
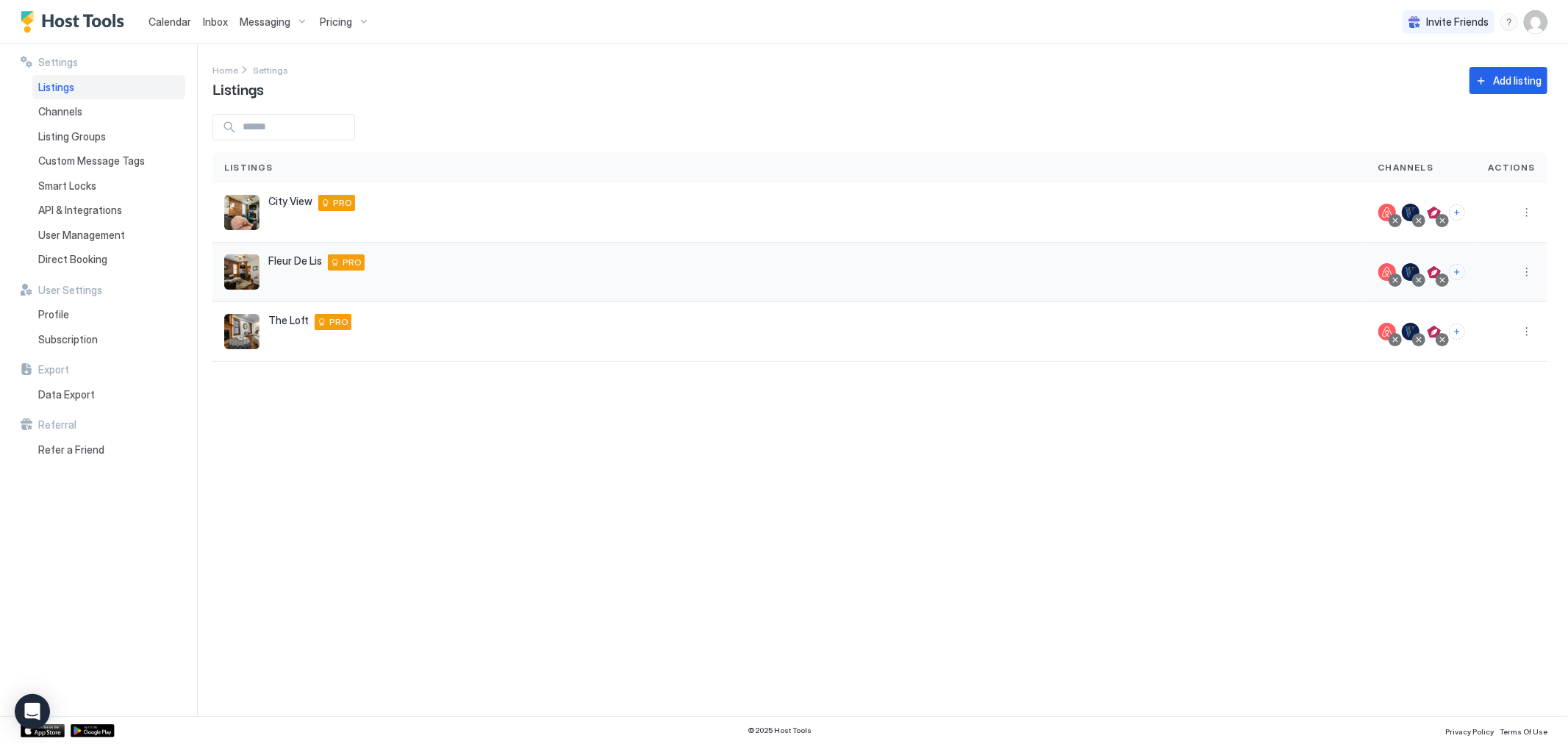
click at [468, 266] on div "Fleur De Lis [STREET_ADDRESS] PRO" at bounding box center [790, 272] width 1131 height 36
click at [1529, 278] on button "More options" at bounding box center [1526, 272] width 17 height 17
click at [1443, 306] on div "Airbnb Settings" at bounding box center [1442, 316] width 187 height 23
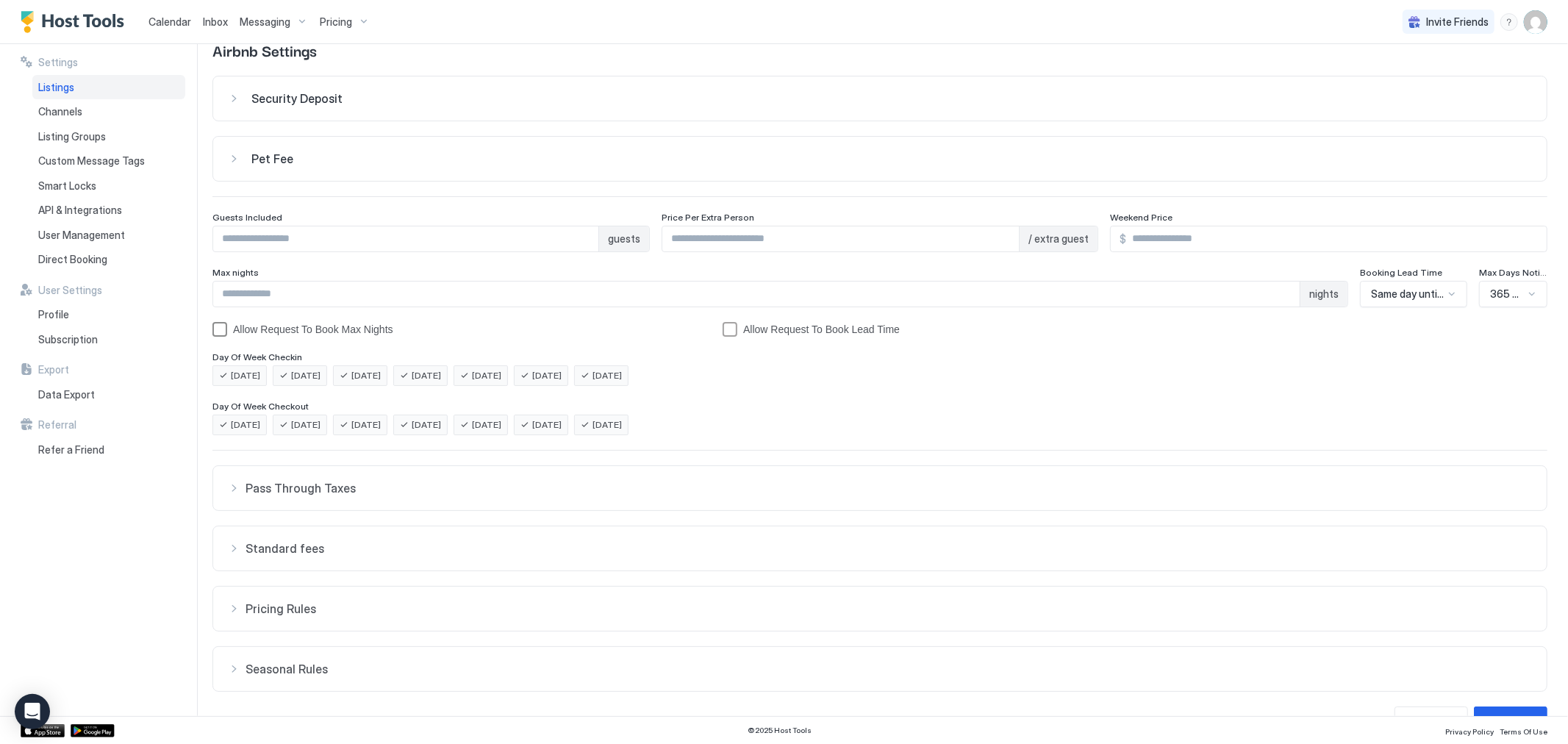
scroll to position [75, 0]
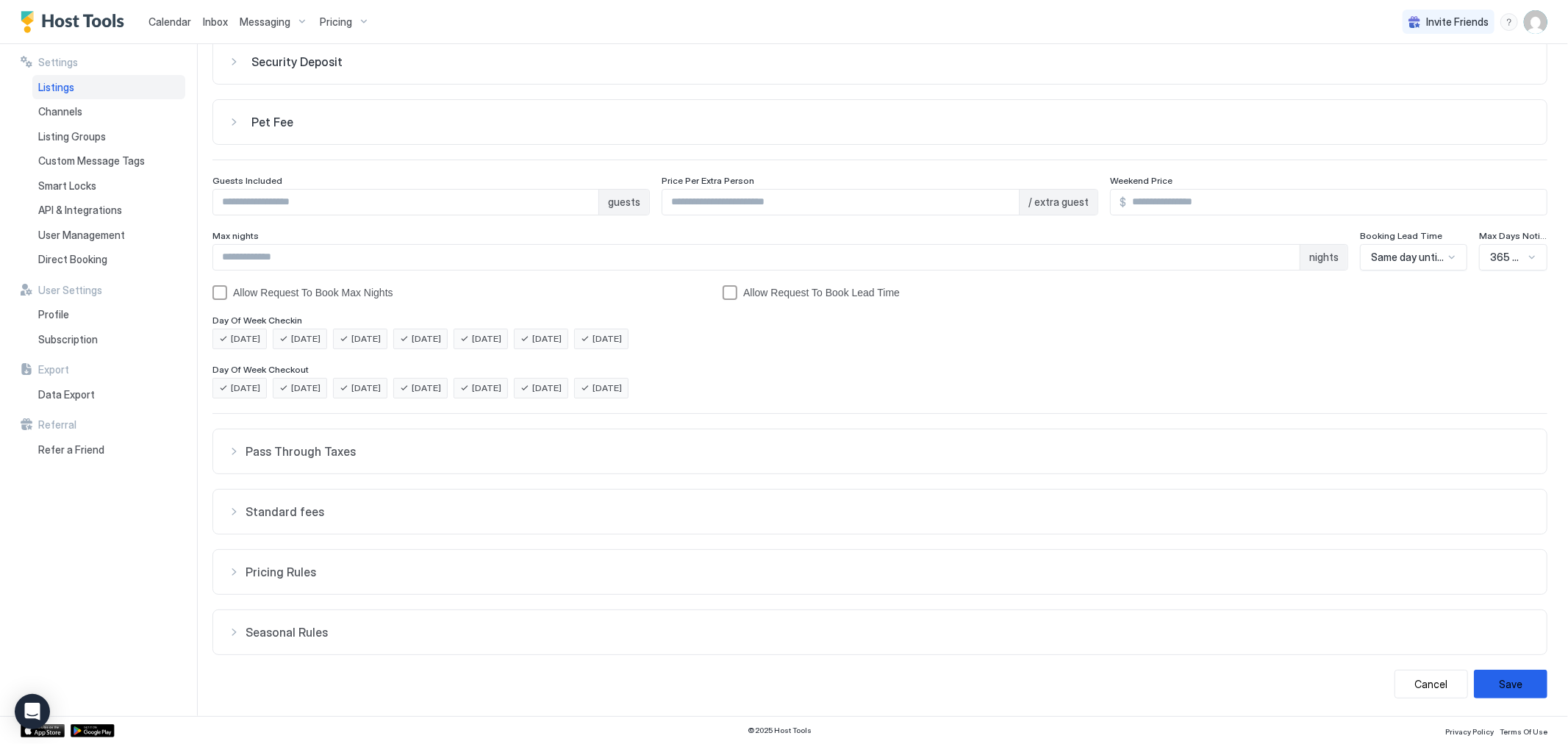
click at [285, 459] on span "Standard fees" at bounding box center [889, 451] width 1287 height 15
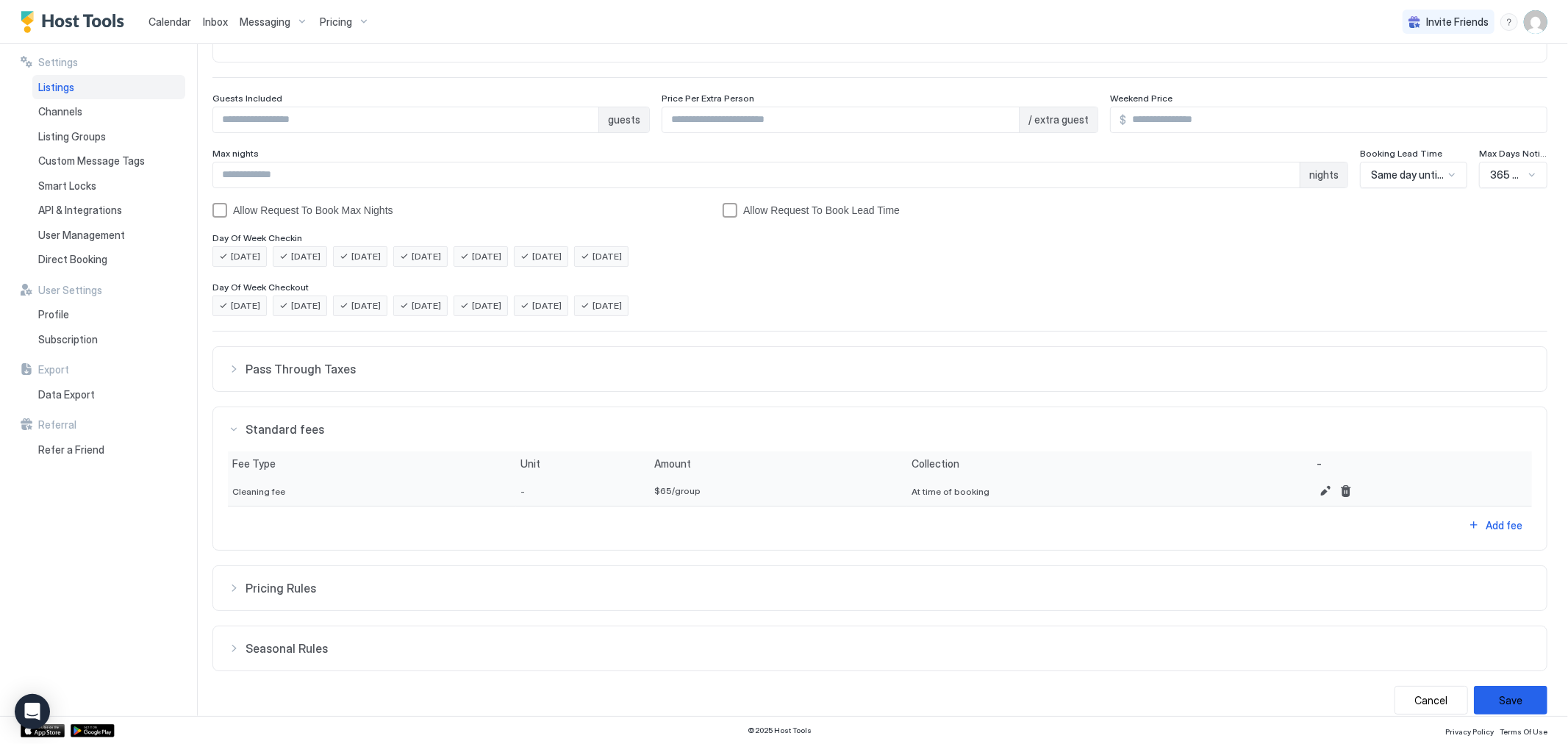
scroll to position [0, 0]
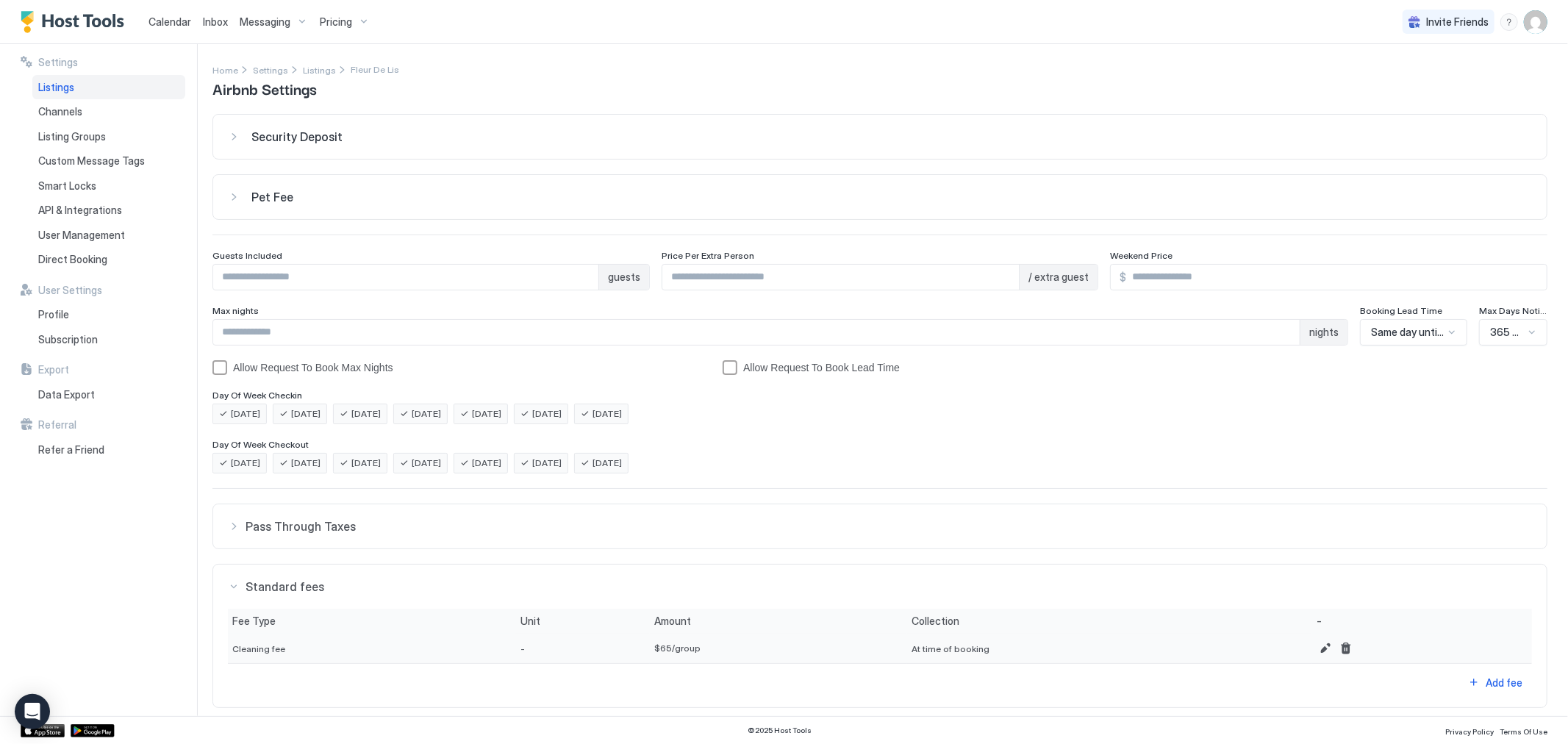
click at [319, 69] on span "Listings" at bounding box center [319, 70] width 33 height 11
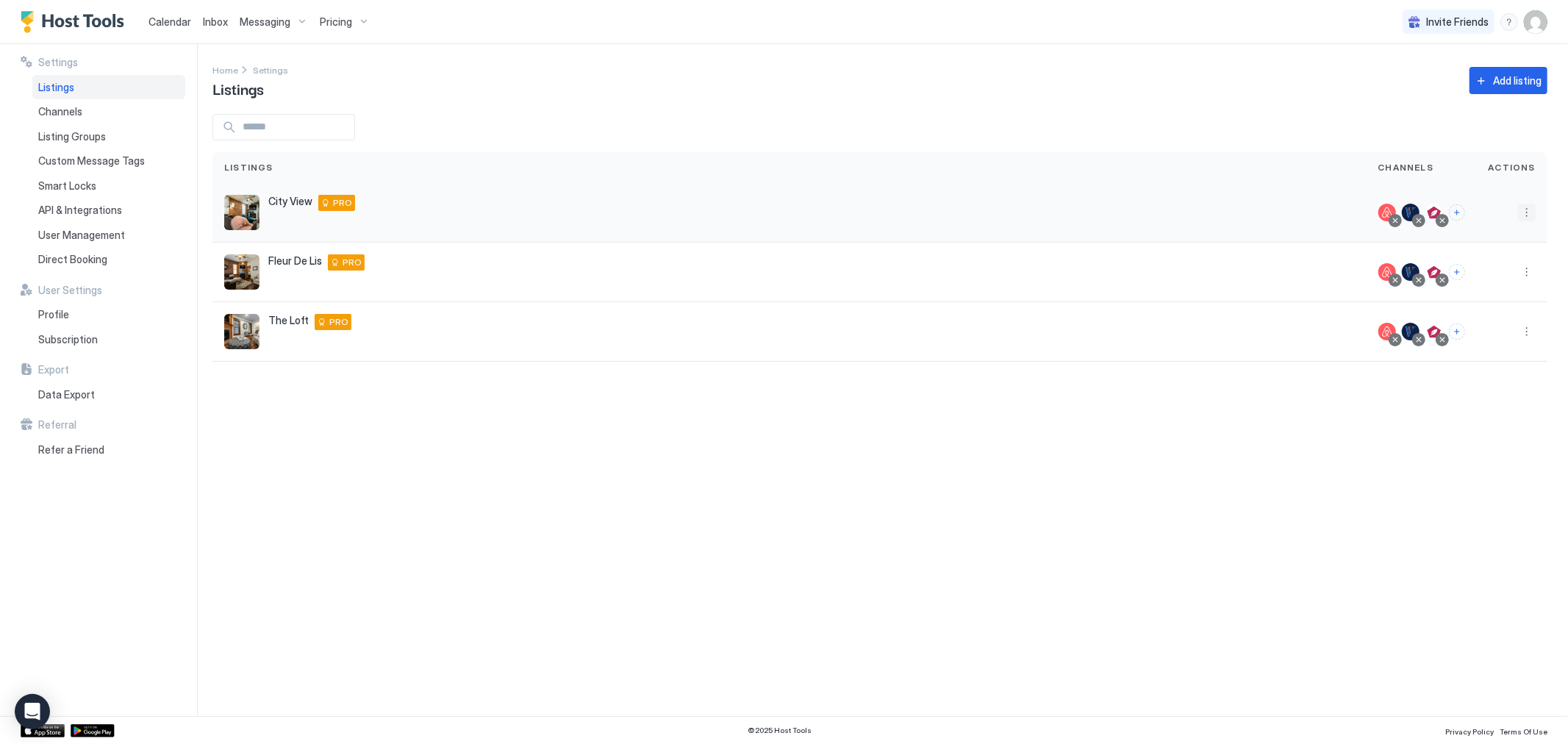
click at [1525, 212] on button "More options" at bounding box center [1526, 212] width 17 height 17
click at [1382, 260] on span "Airbnb Settings" at bounding box center [1402, 256] width 66 height 11
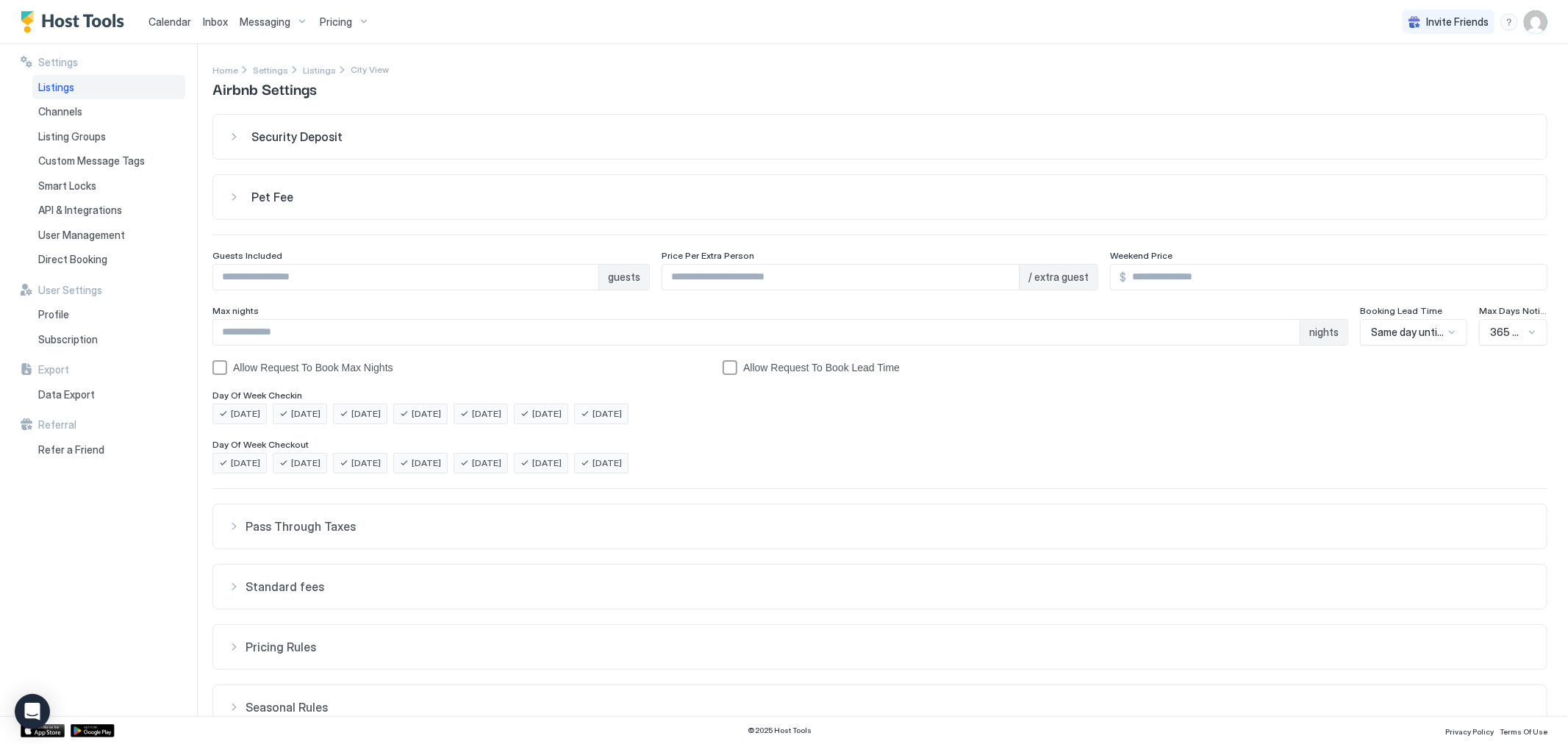
click at [487, 534] on span "Standard fees" at bounding box center [889, 526] width 1287 height 15
click at [216, 25] on span "Inbox" at bounding box center [215, 22] width 25 height 12
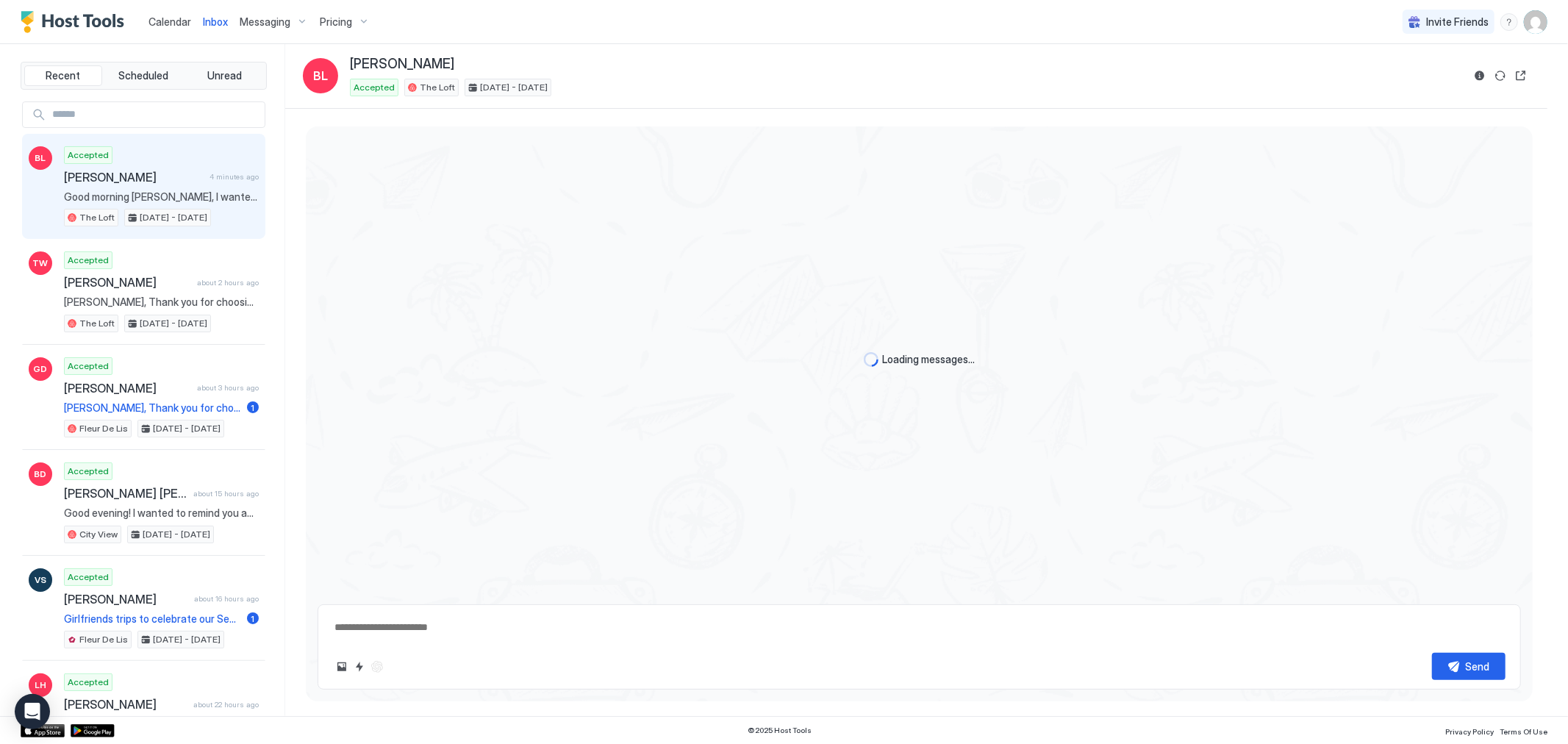
scroll to position [226, 0]
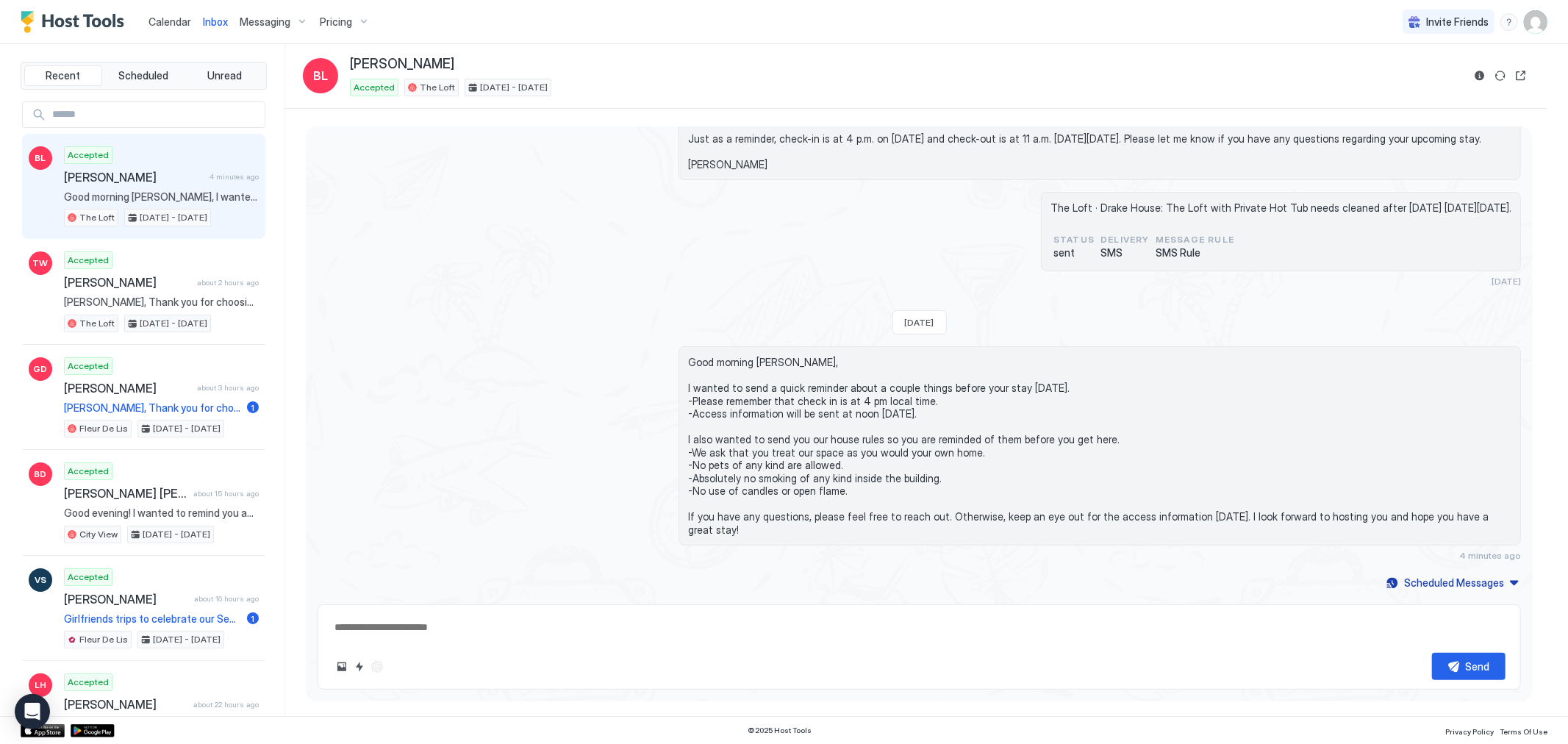
type textarea "*"
click at [177, 25] on span "Calendar" at bounding box center [170, 22] width 42 height 12
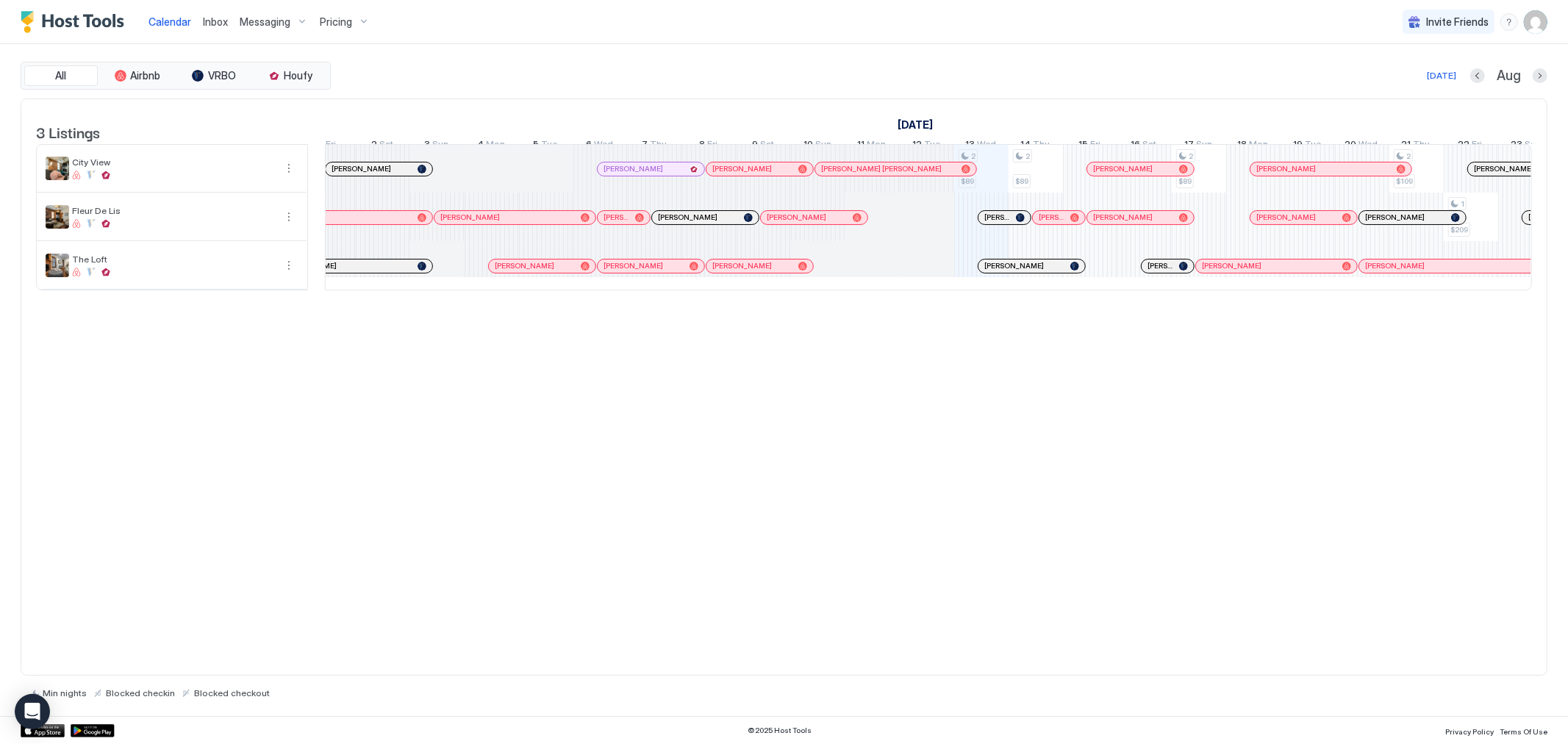
scroll to position [0, 1162]
